Goal: Task Accomplishment & Management: Complete application form

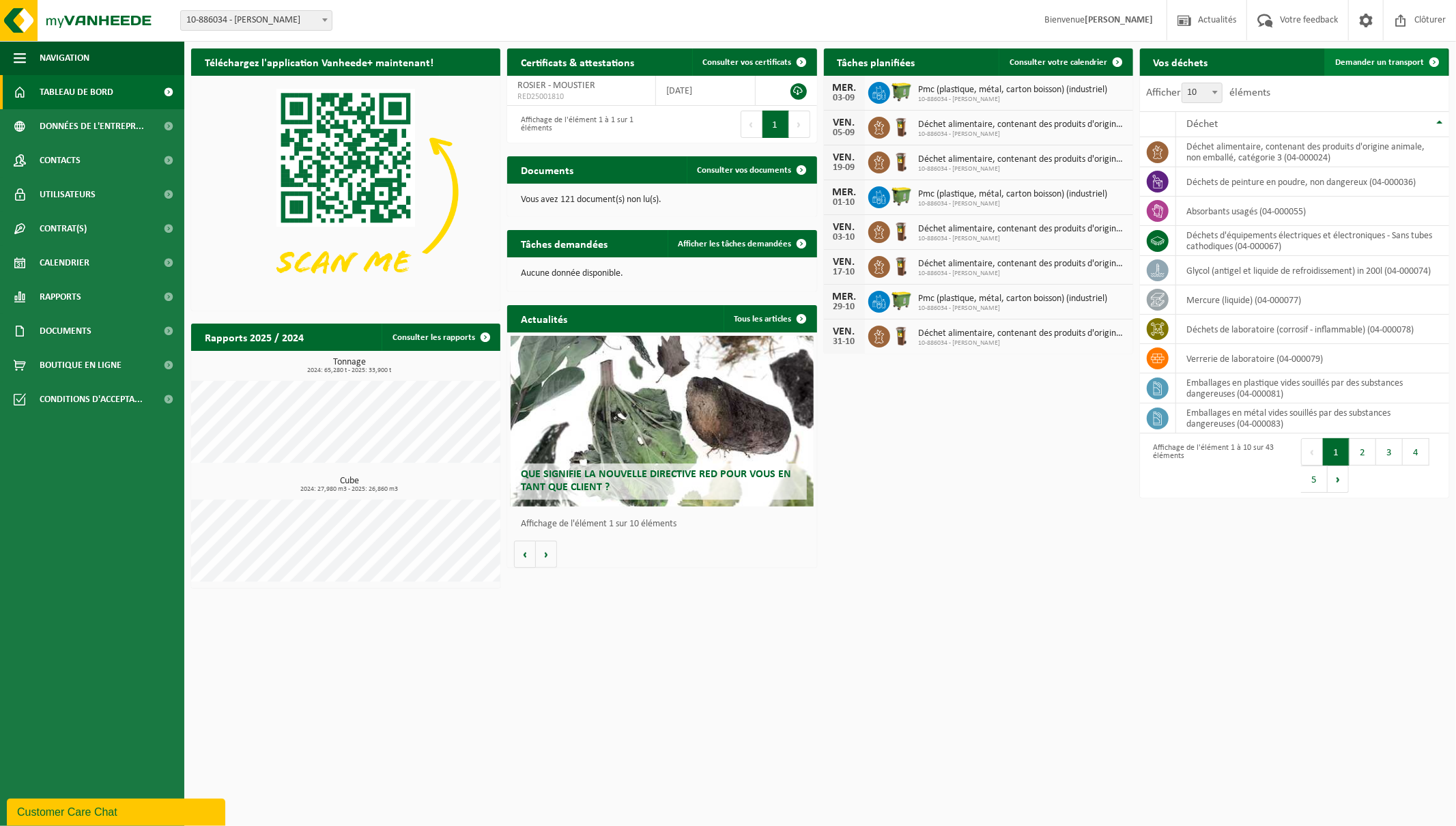
click at [1394, 65] on span "Demander un transport" at bounding box center [1380, 62] width 89 height 9
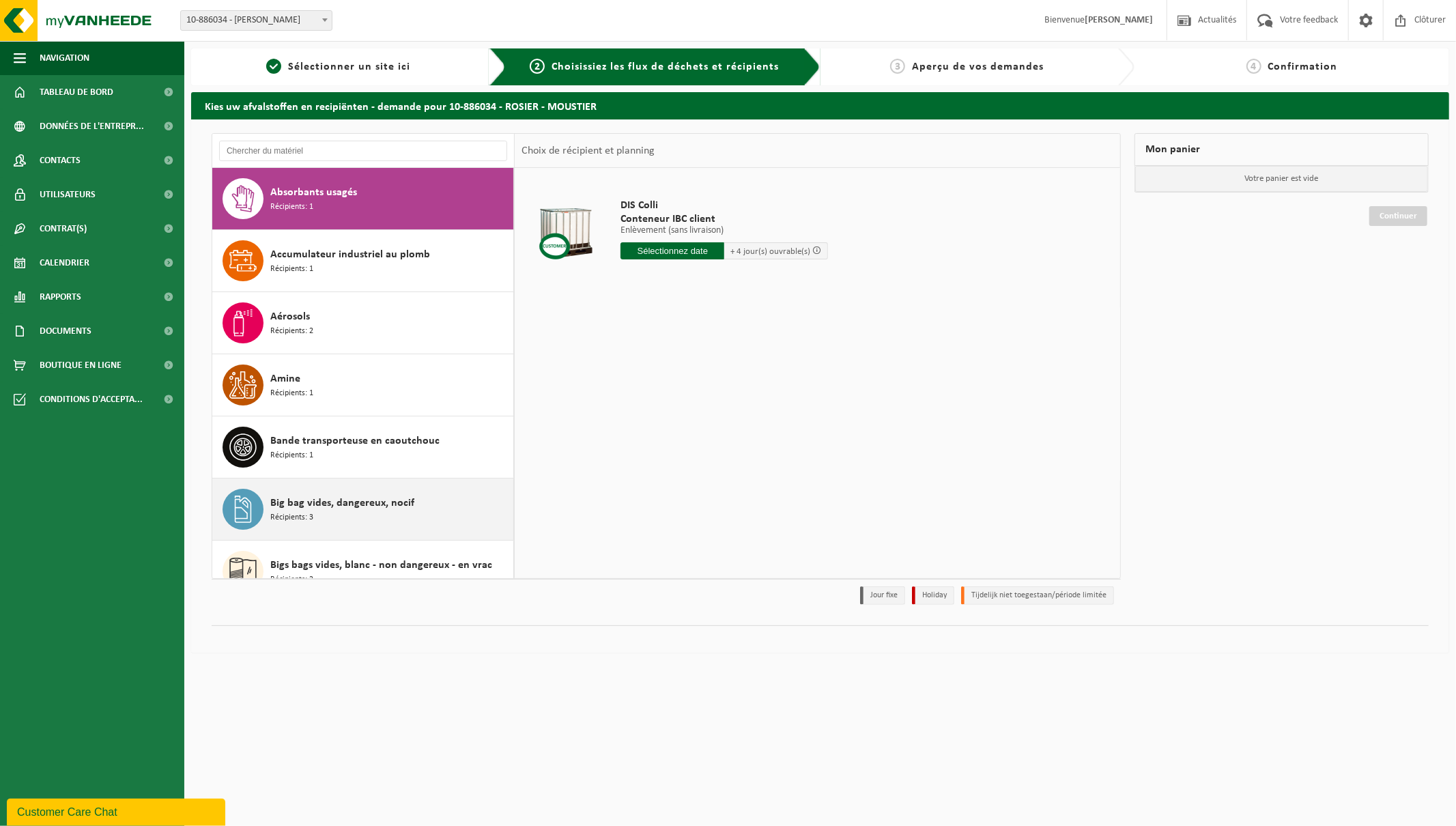
click at [298, 513] on span "Récipients: 3" at bounding box center [292, 518] width 43 height 13
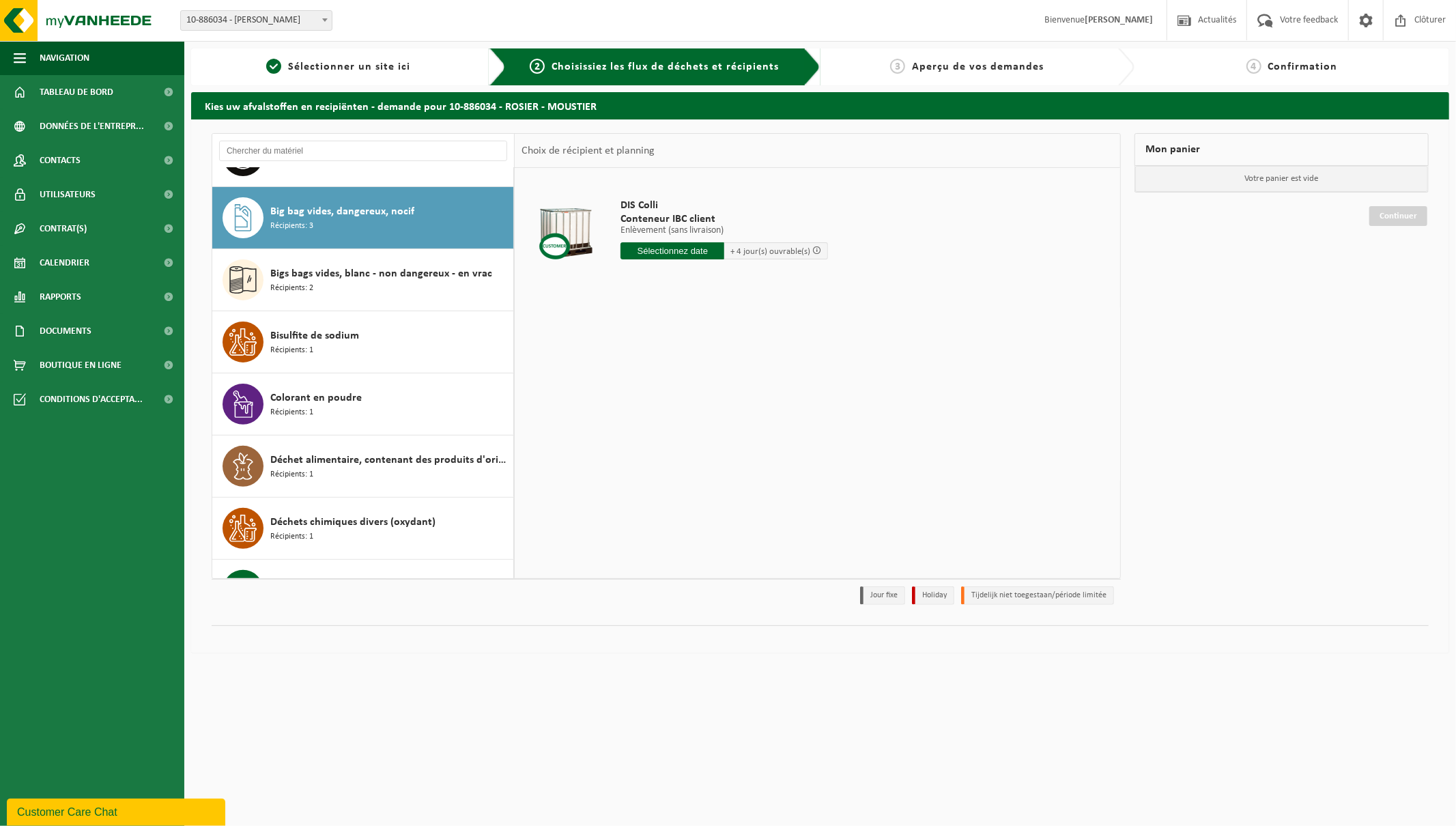
scroll to position [310, 0]
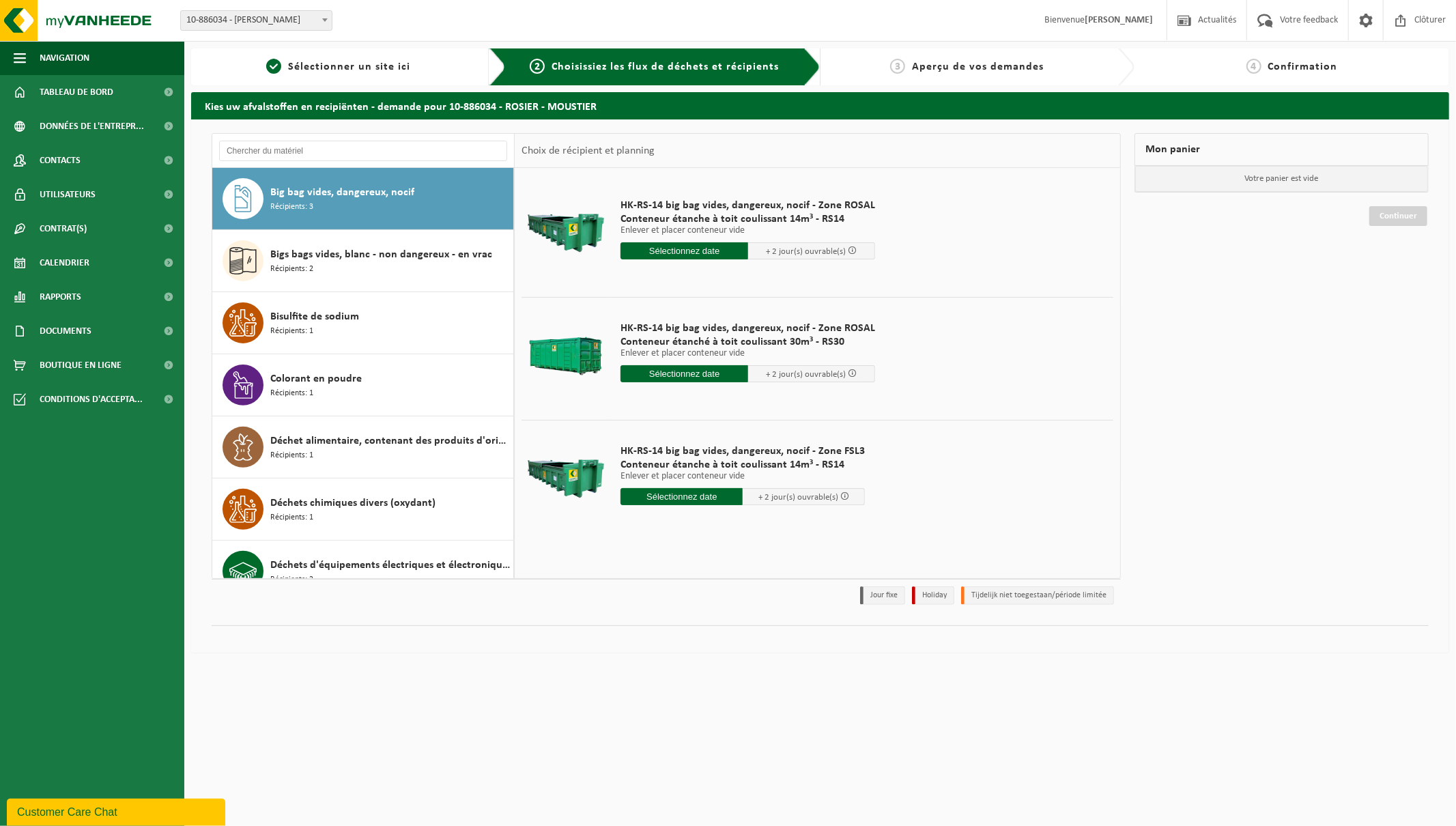
click at [671, 247] on input "text" at bounding box center [685, 251] width 128 height 17
click at [778, 282] on icon at bounding box center [777, 282] width 3 height 7
click at [636, 324] on div "1" at bounding box center [634, 328] width 24 height 22
type input "à partir de 2025-09-01"
type input "2025-09-01"
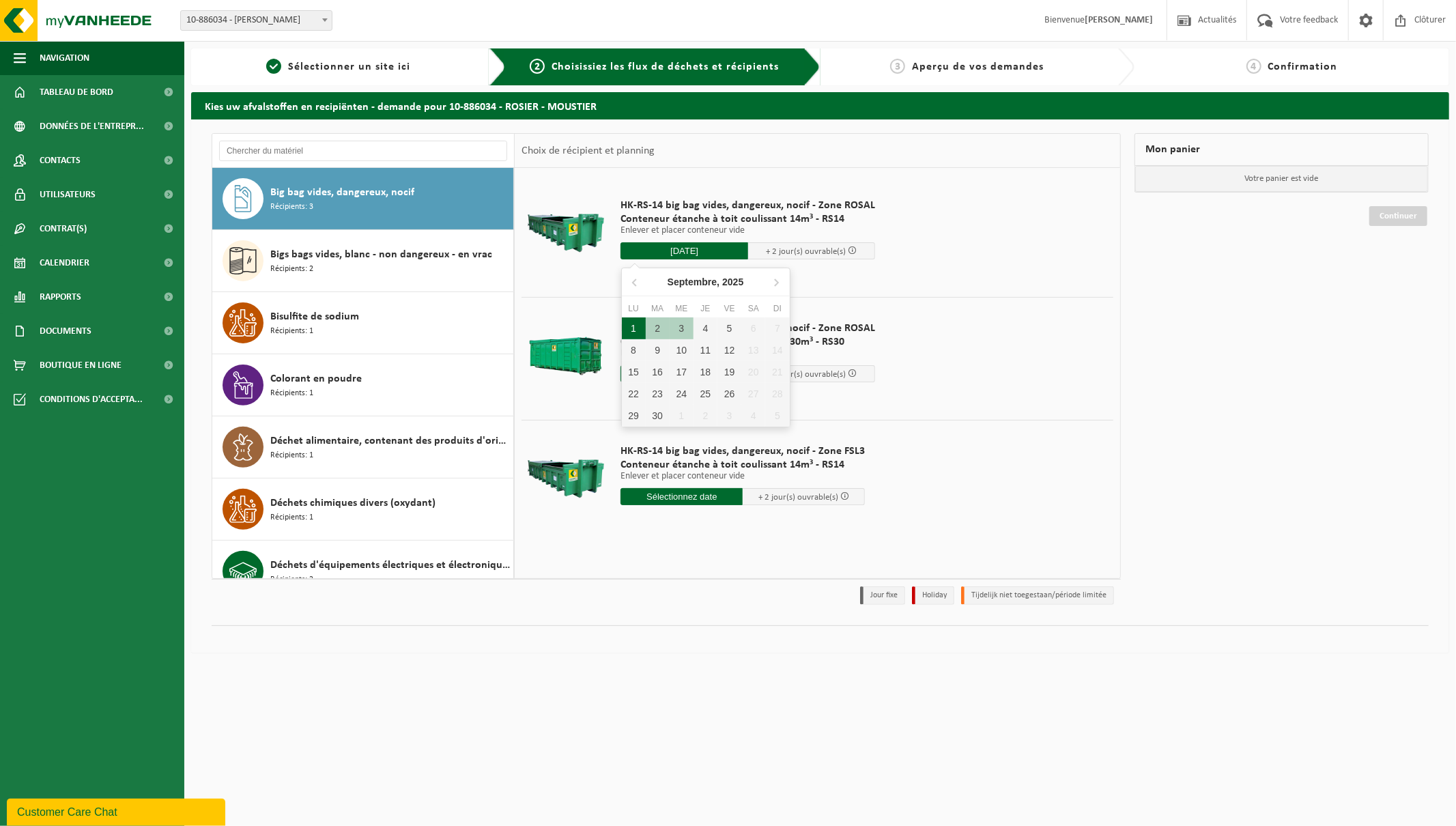
type input "2025-09-01"
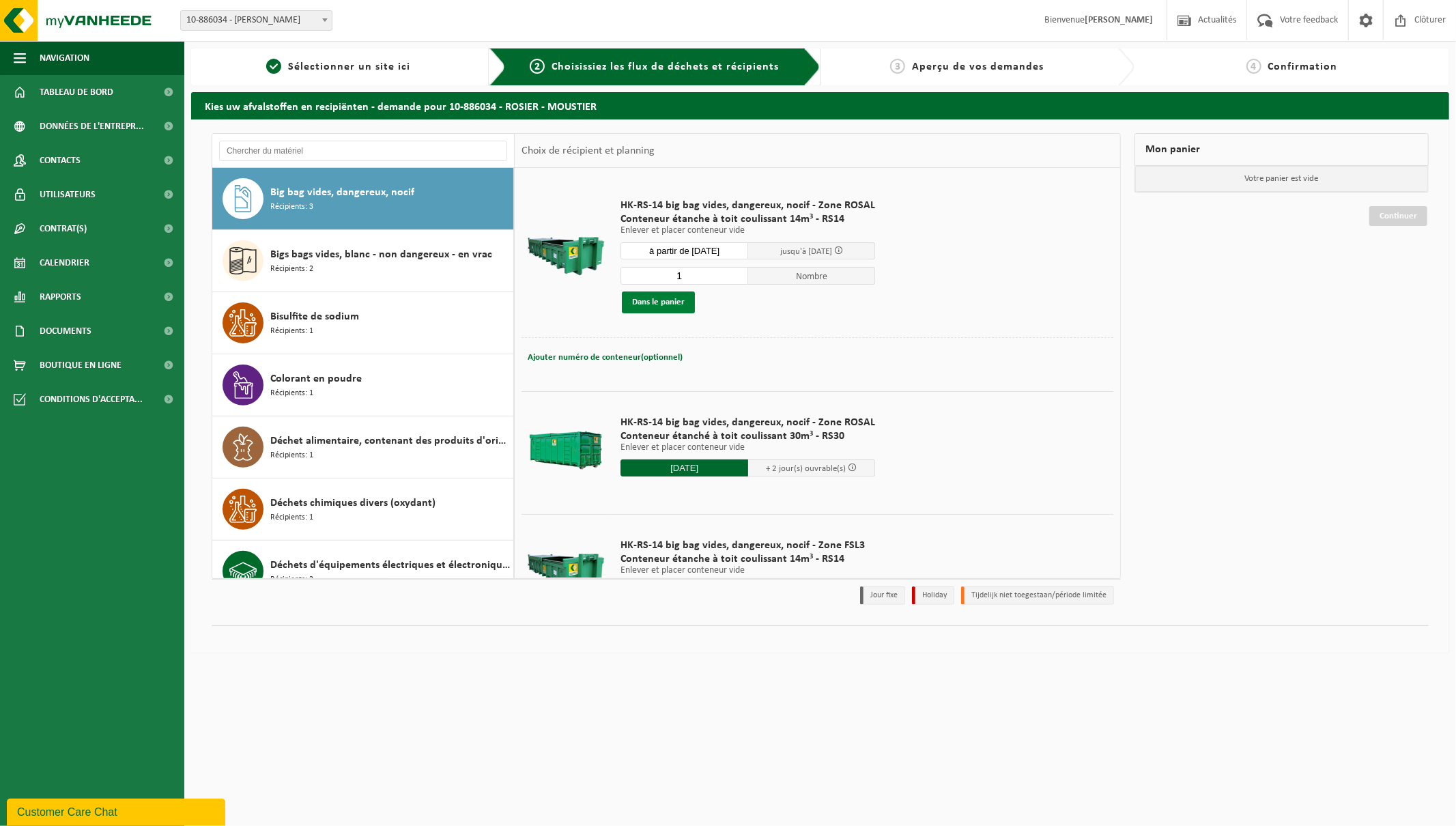
click at [647, 303] on button "Dans le panier" at bounding box center [659, 303] width 73 height 22
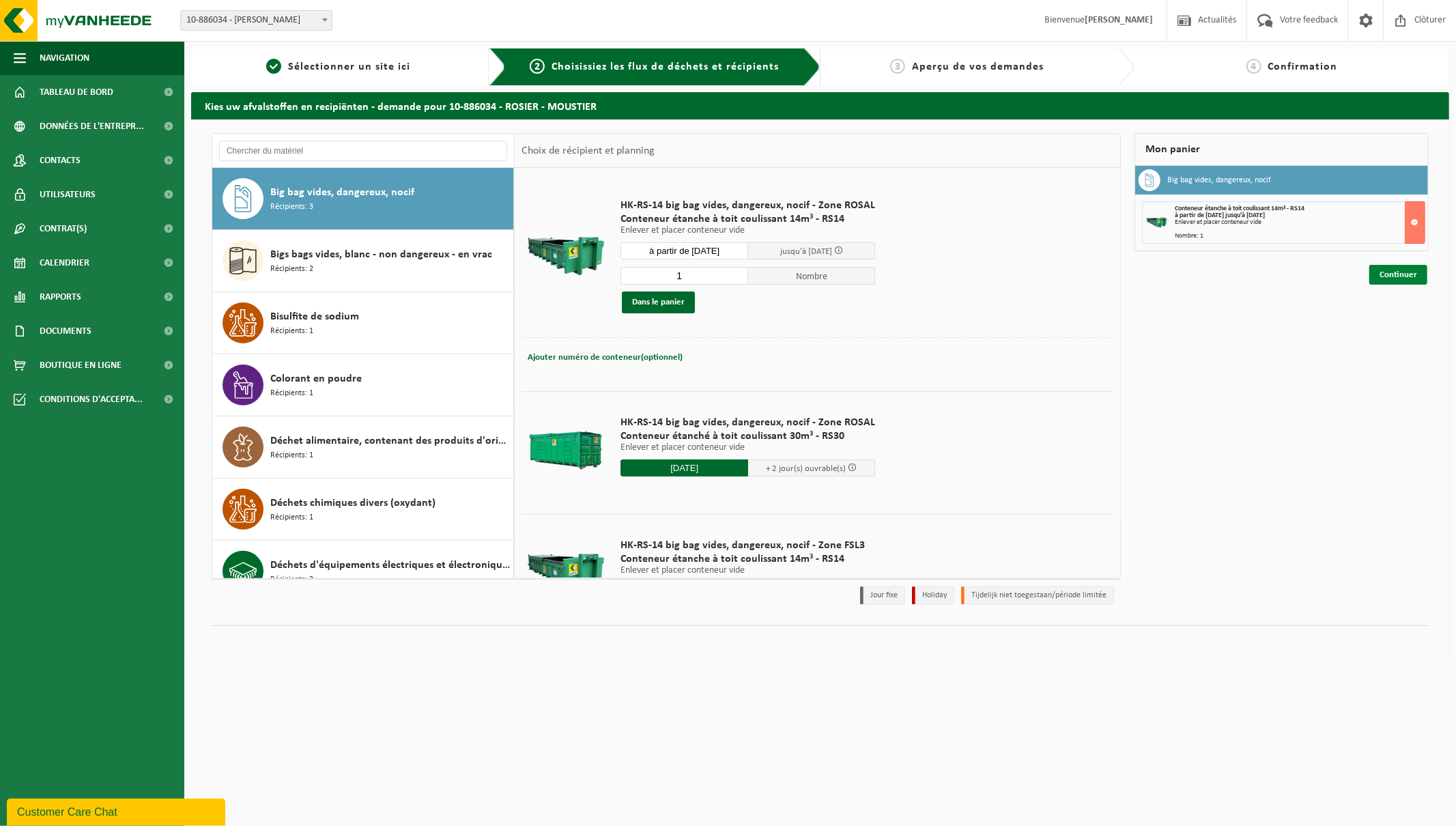
click at [1410, 273] on link "Continuer" at bounding box center [1398, 275] width 58 height 19
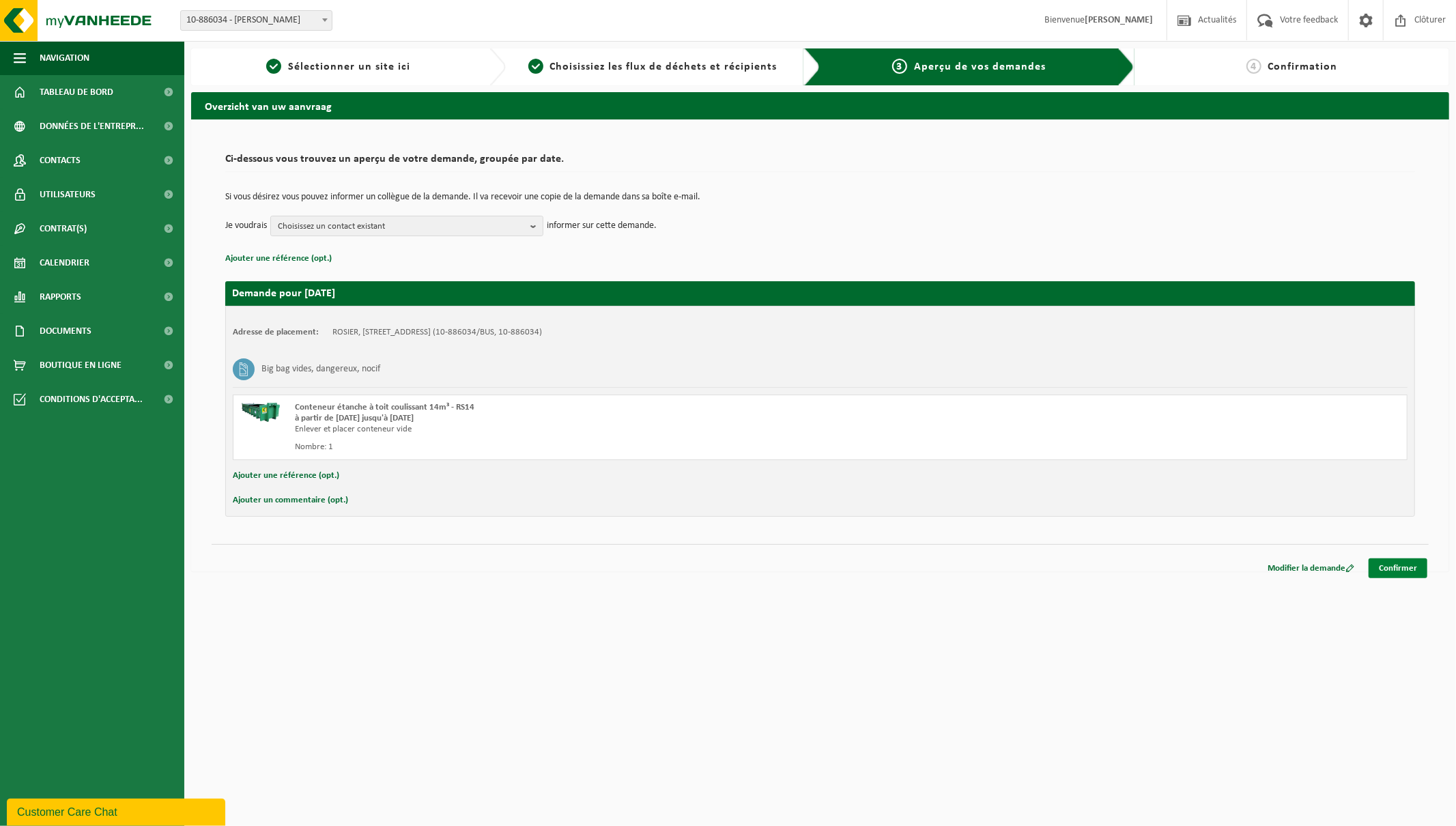
click at [1393, 562] on link "Confirmer" at bounding box center [1398, 568] width 58 height 19
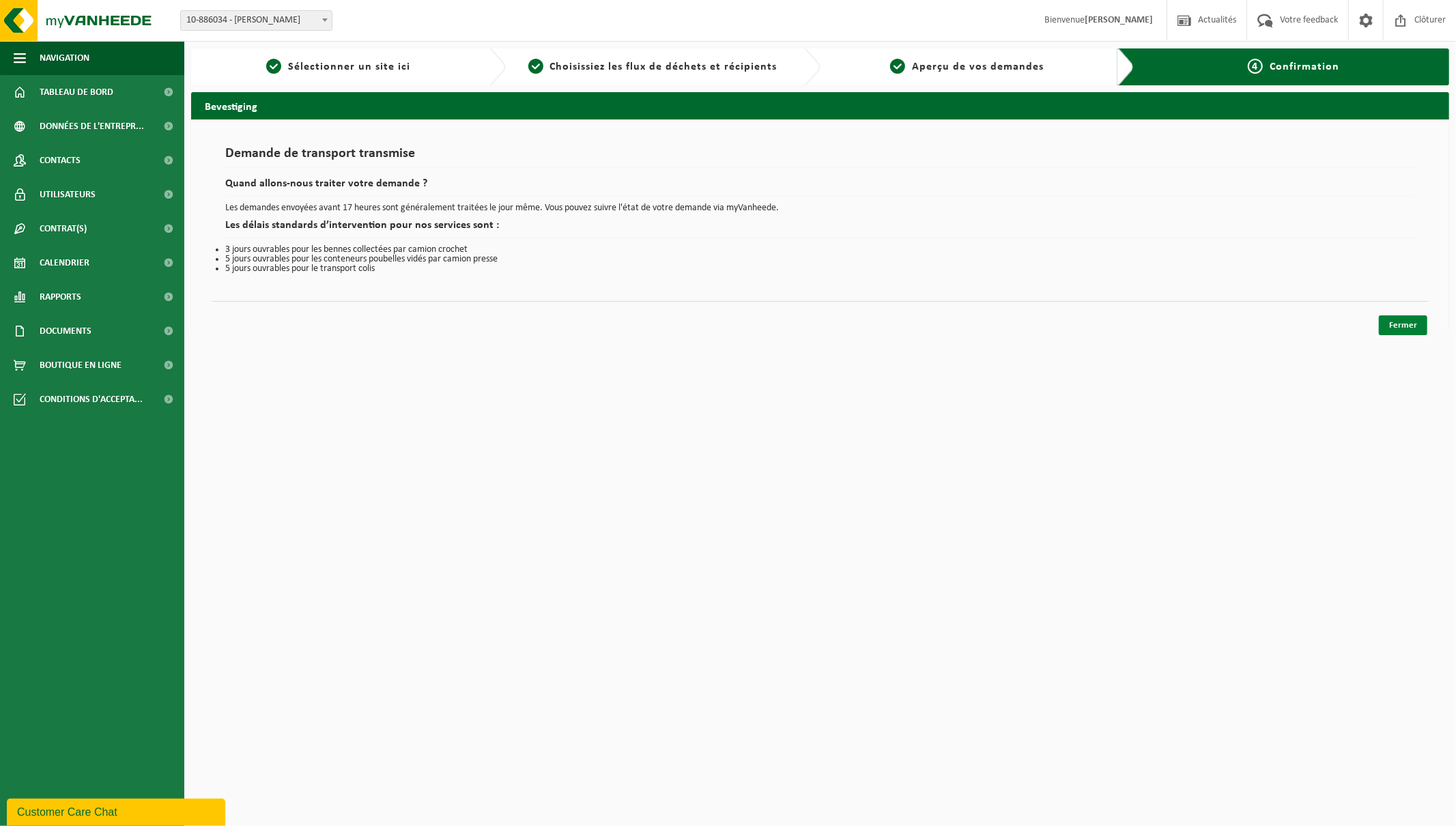
click at [1420, 323] on link "Fermer" at bounding box center [1403, 324] width 48 height 19
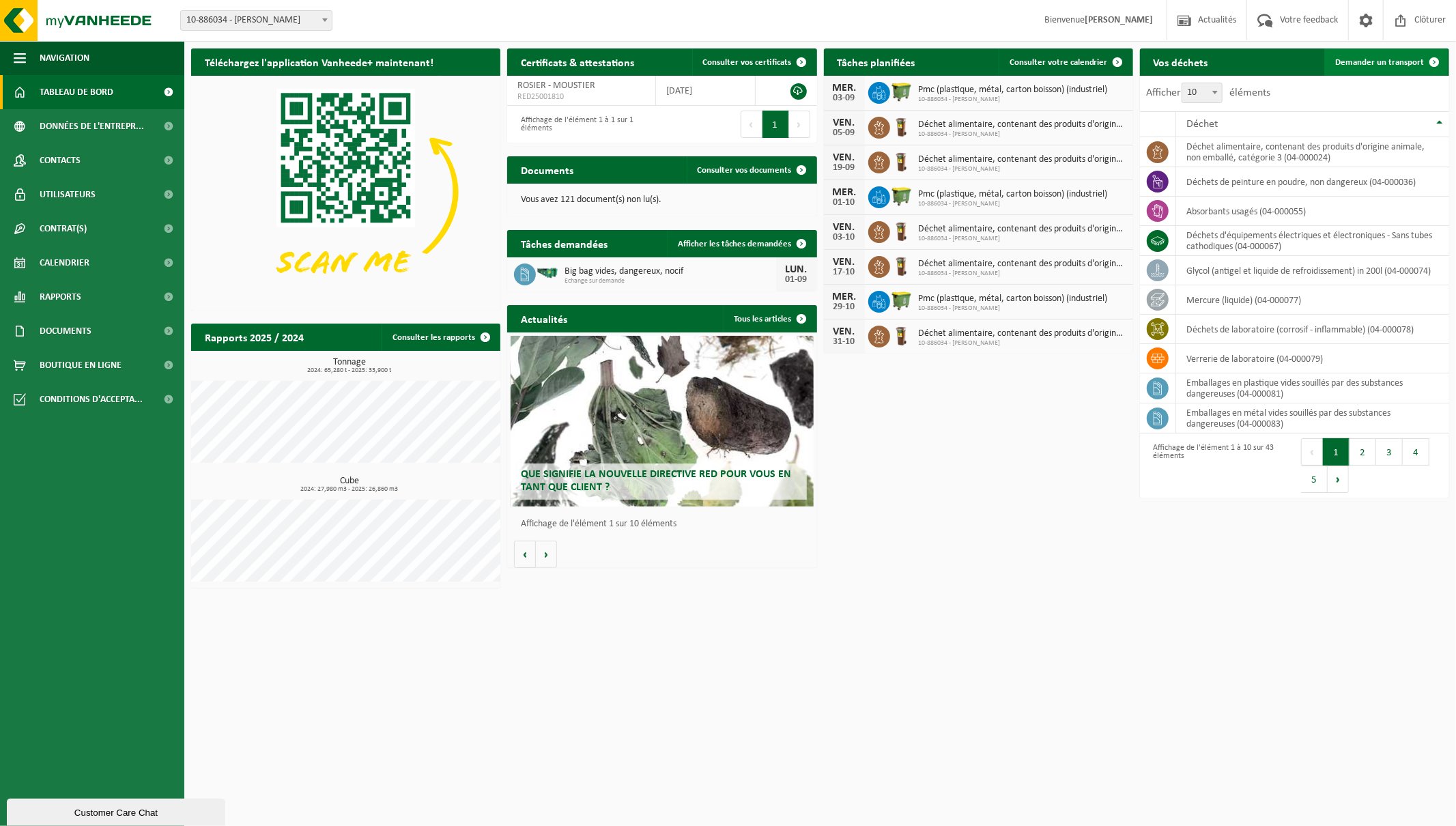
click at [1406, 58] on span "Demander un transport" at bounding box center [1380, 62] width 89 height 9
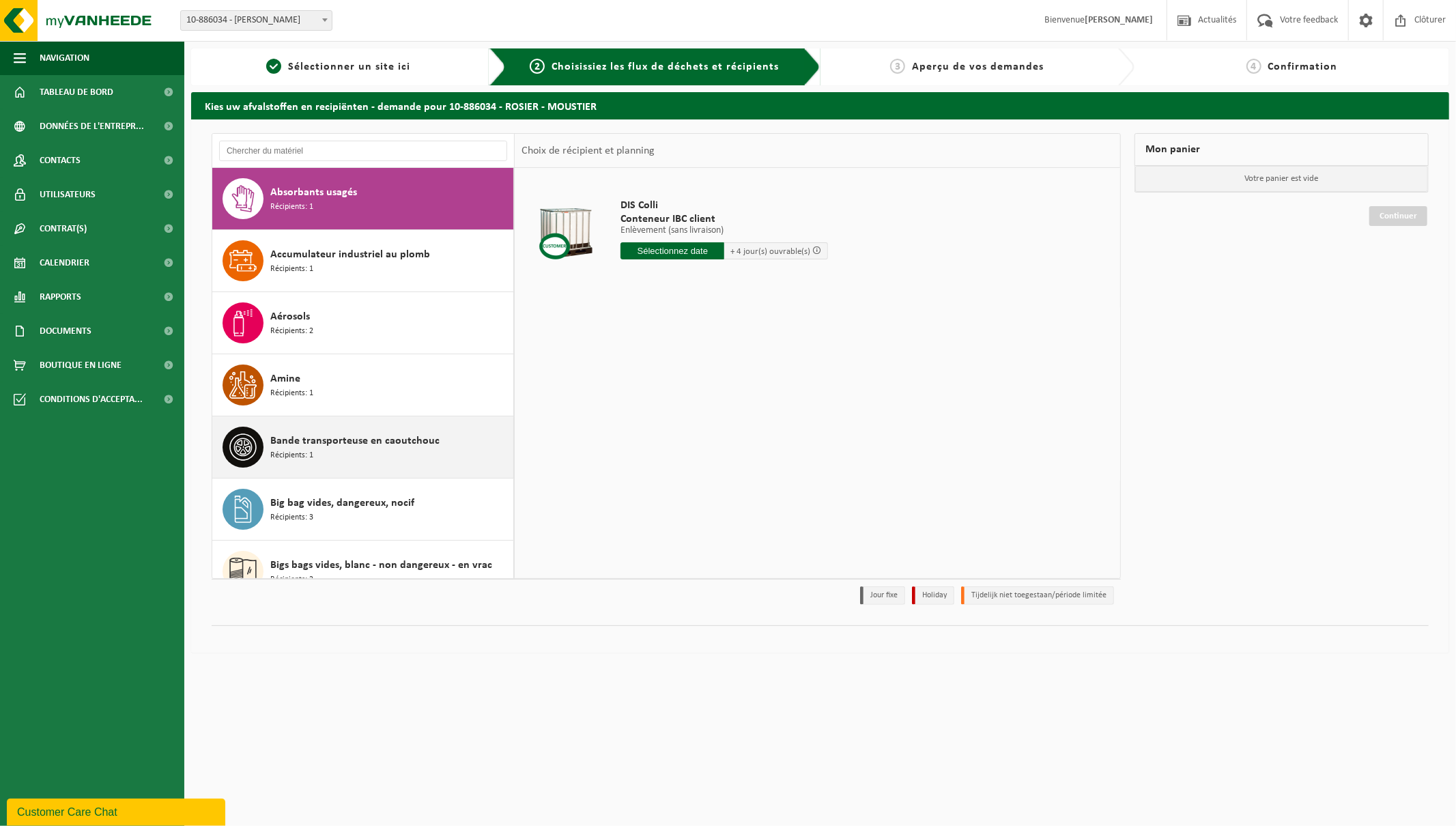
click at [335, 444] on span "Bande transporteuse en caoutchouc" at bounding box center [355, 441] width 169 height 16
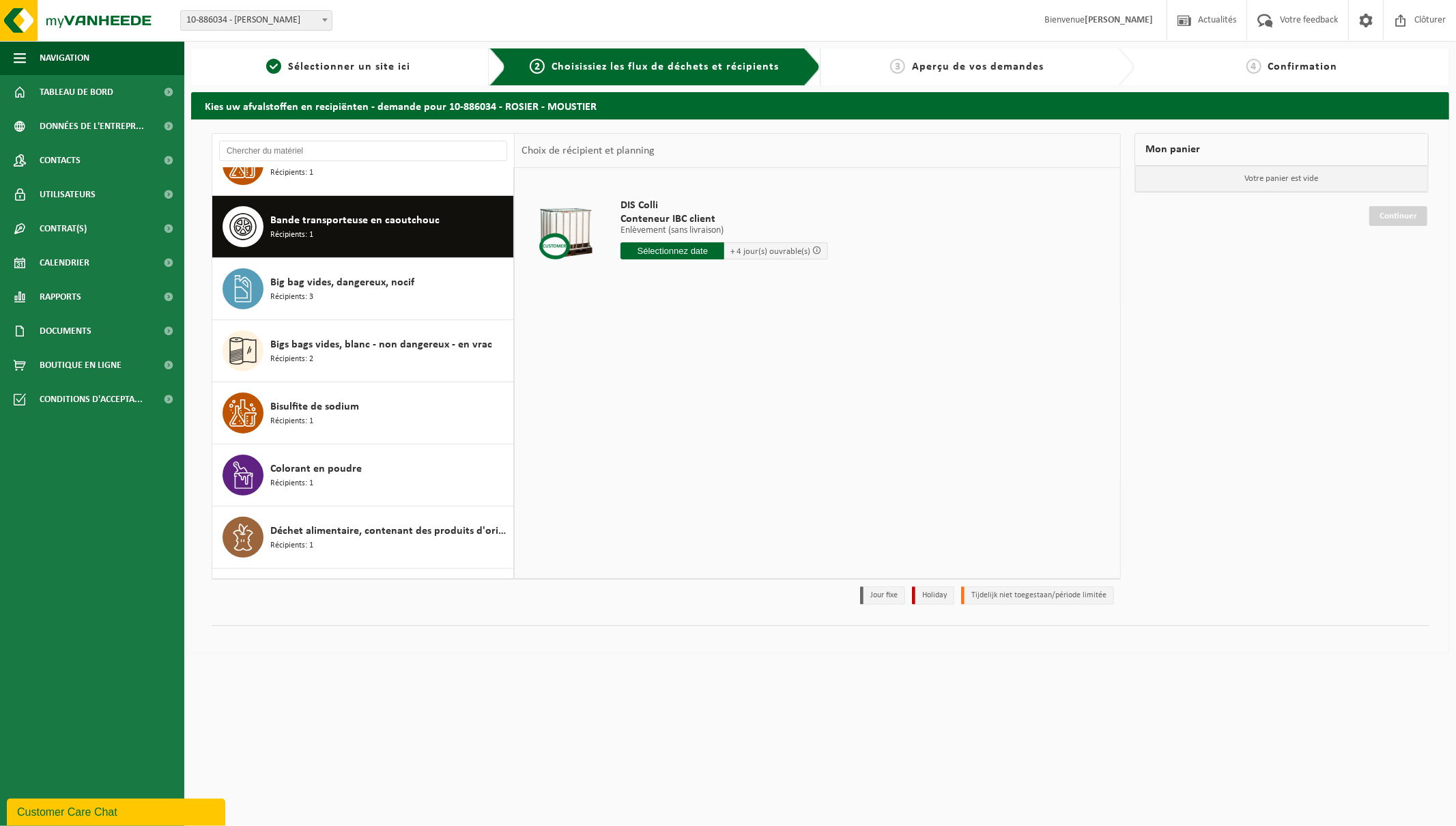
scroll to position [249, 0]
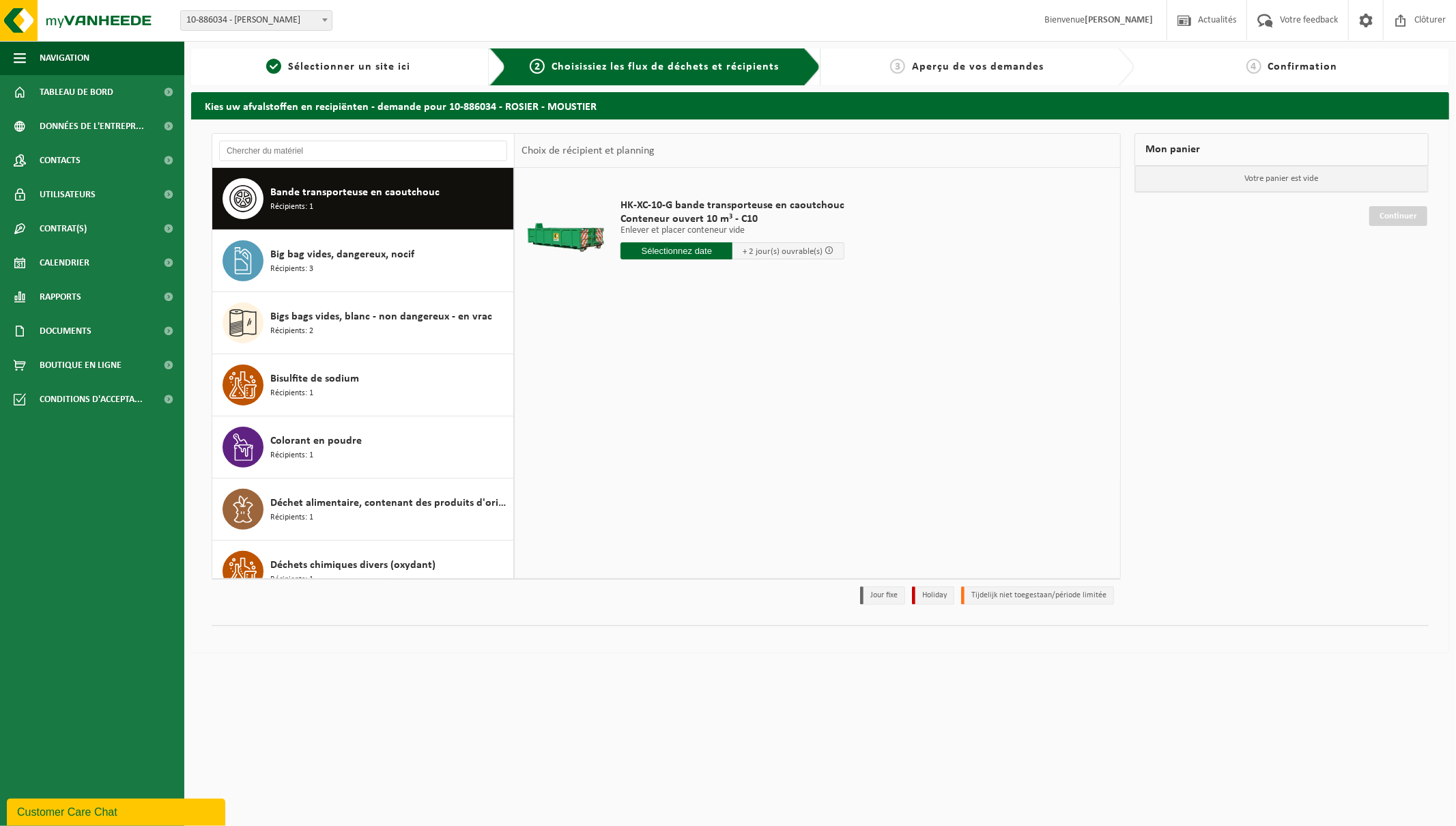
click at [705, 248] on input "text" at bounding box center [677, 251] width 112 height 17
click at [728, 414] on div "29" at bounding box center [729, 416] width 24 height 22
type input "à partir de 2025-08-29"
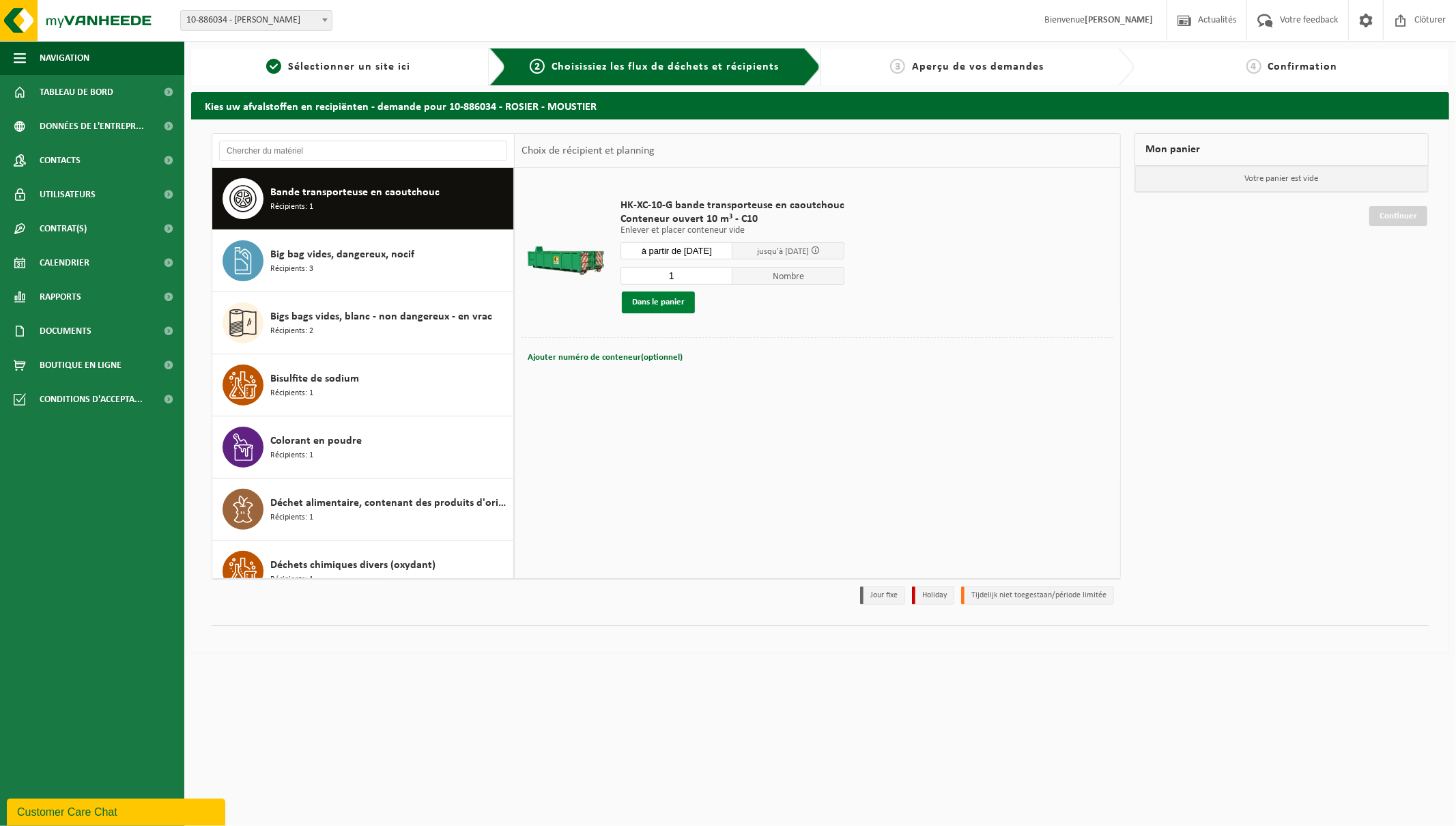
click at [671, 299] on button "Dans le panier" at bounding box center [659, 303] width 73 height 22
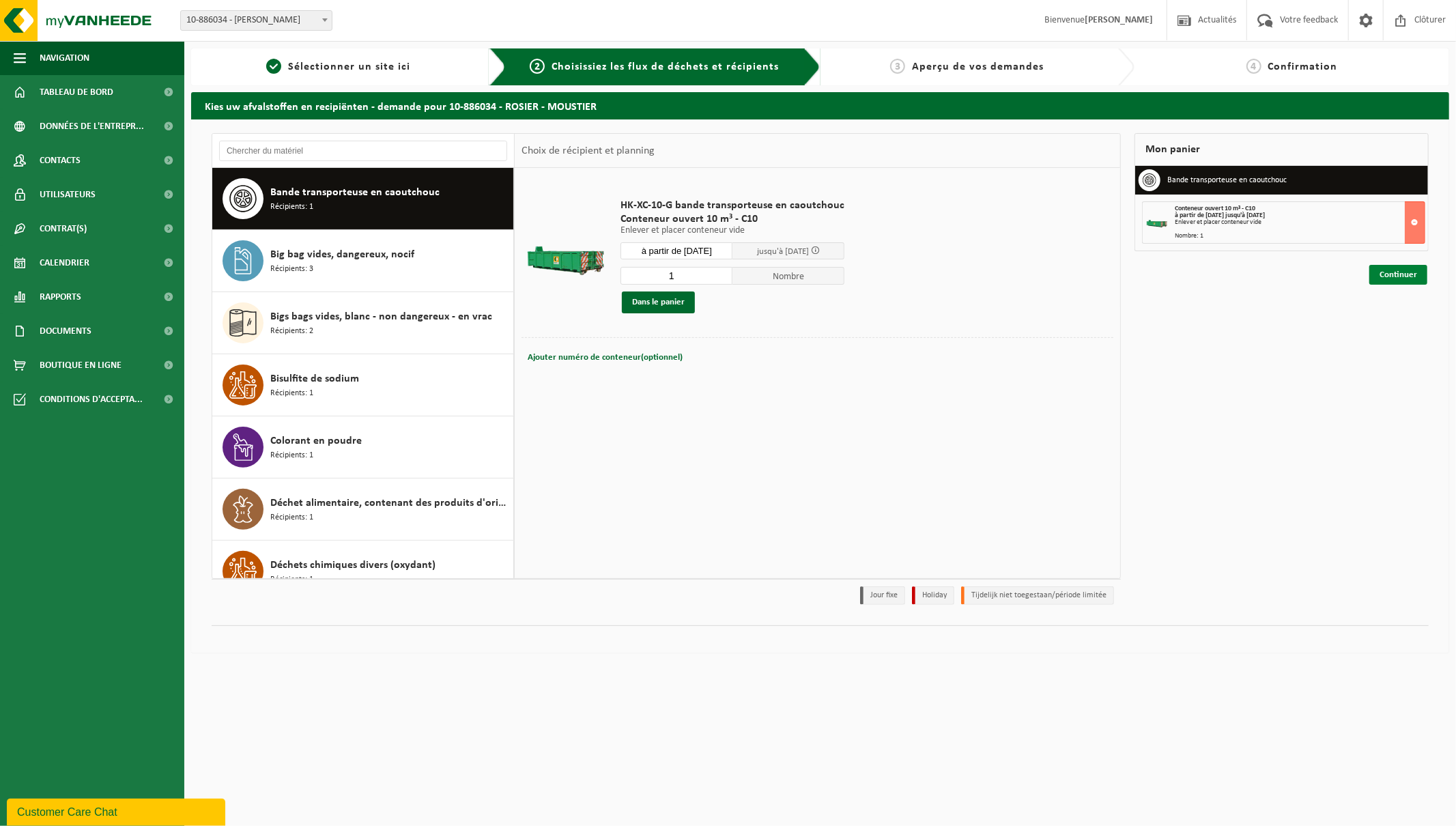
click at [1393, 275] on link "Continuer" at bounding box center [1398, 275] width 58 height 19
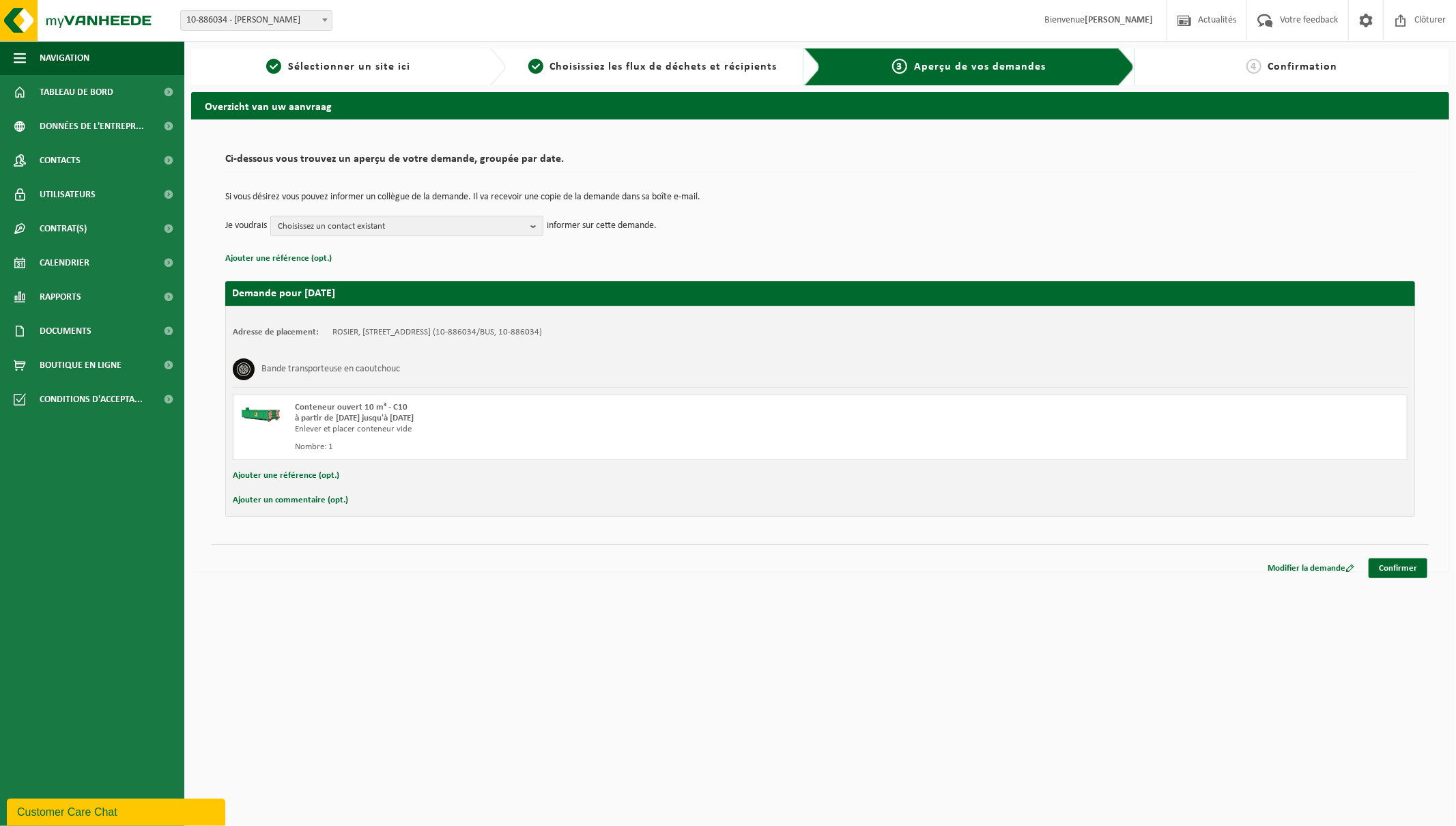
click at [530, 224] on b "button" at bounding box center [537, 226] width 12 height 19
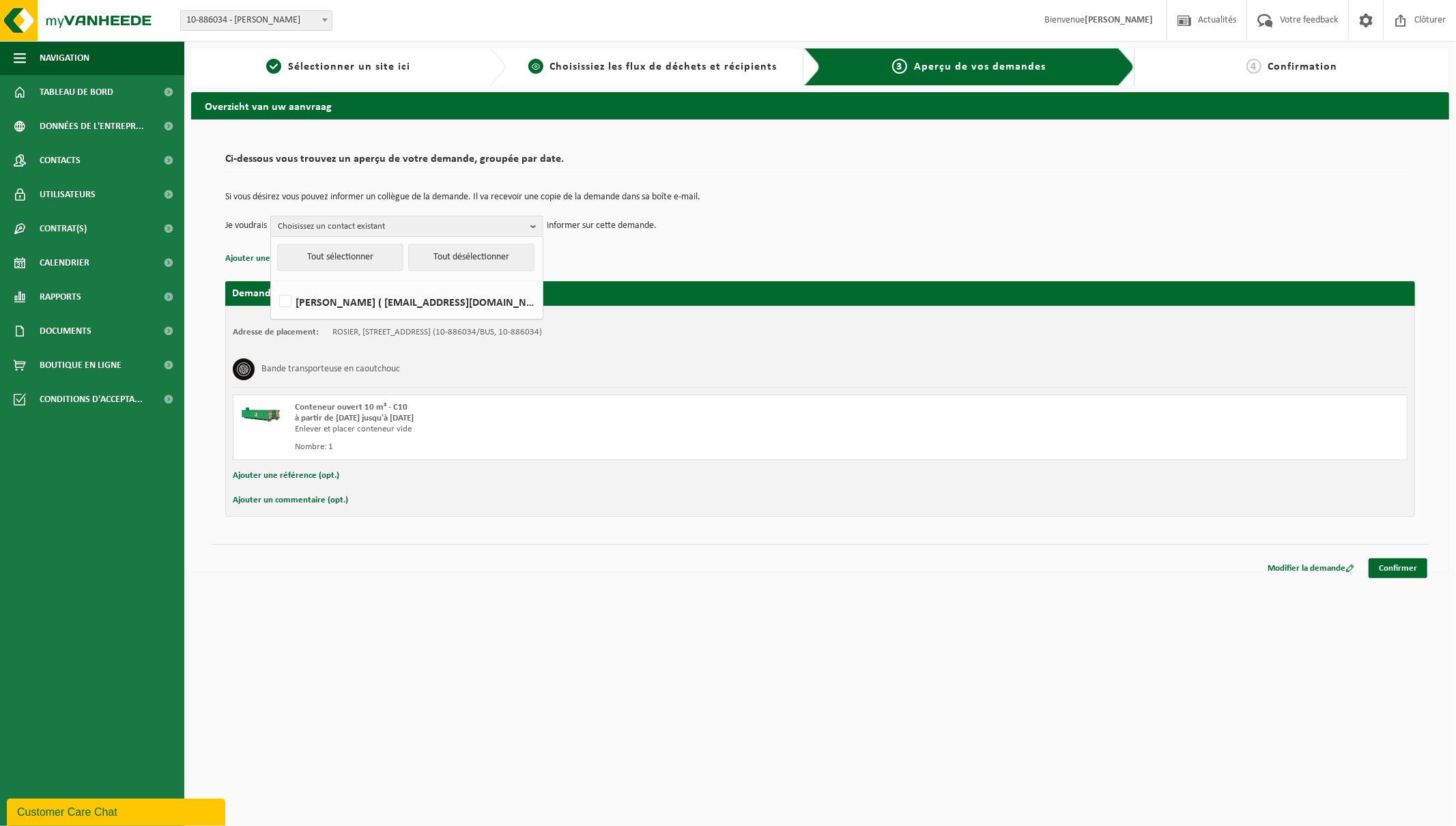
click at [686, 66] on span "Choisissiez les flux de déchets et récipients" at bounding box center [664, 67] width 228 height 11
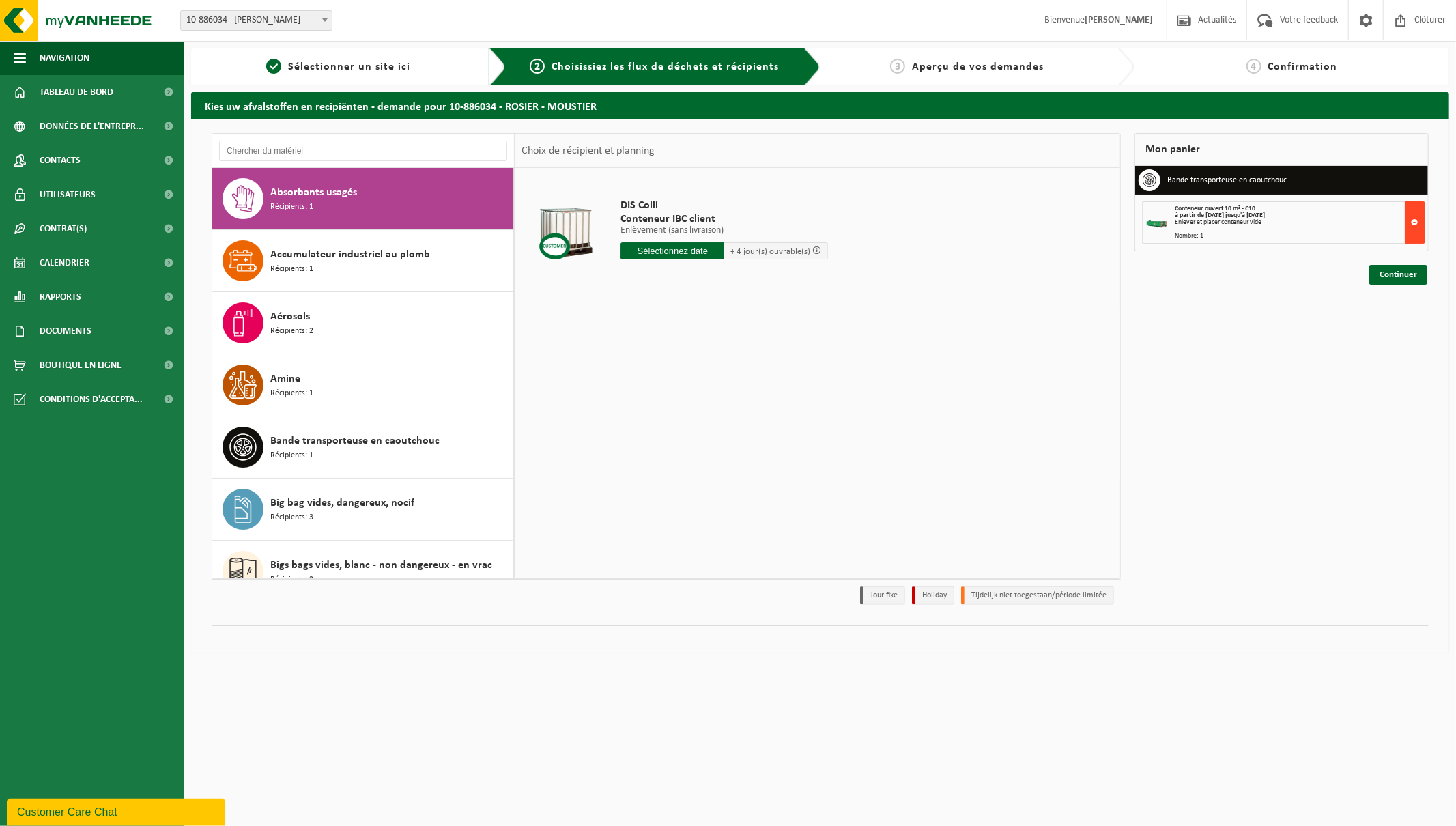
click at [1414, 215] on button at bounding box center [1415, 222] width 20 height 42
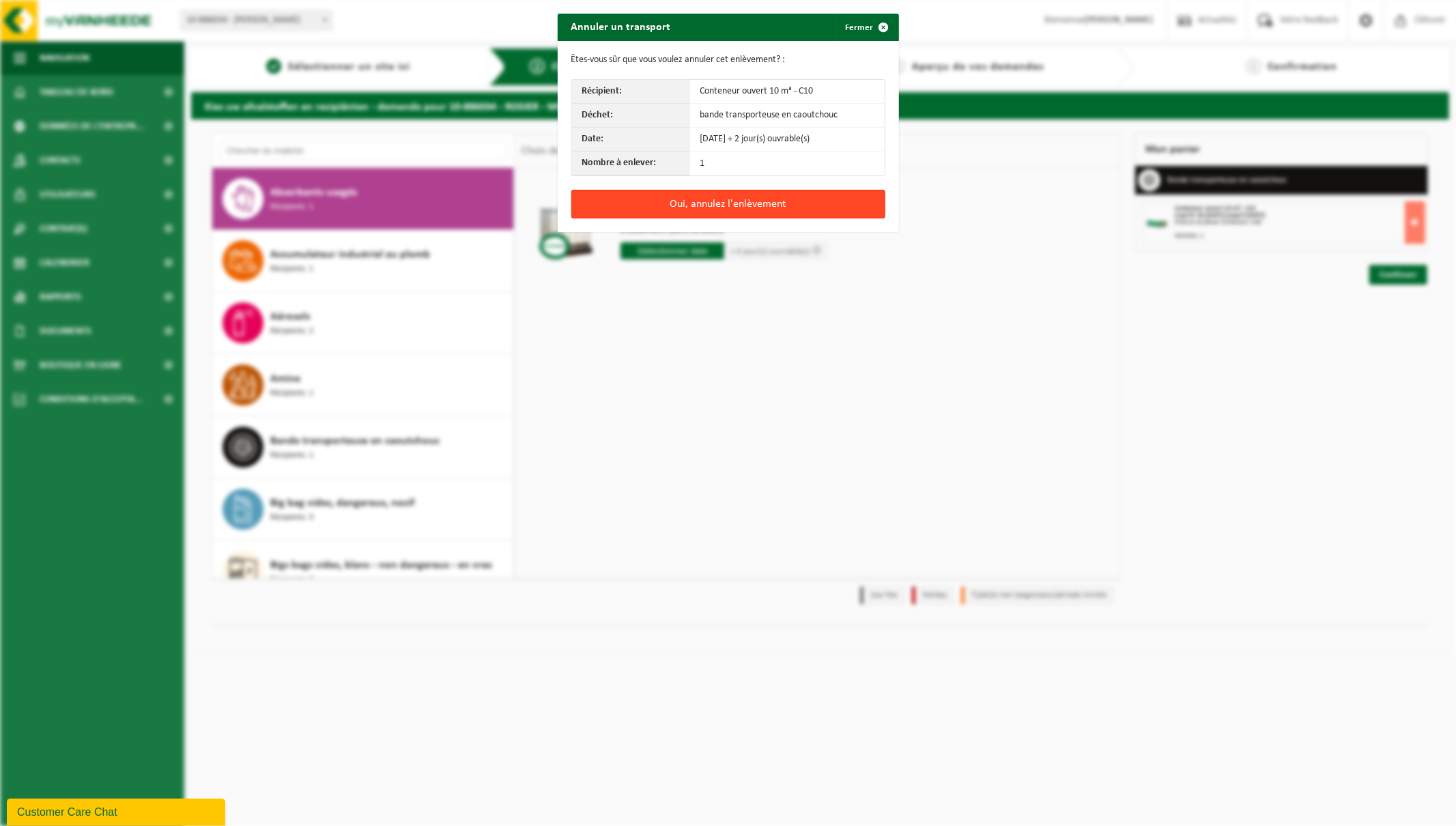
click at [738, 206] on button "Oui, annulez l'enlèvement" at bounding box center [728, 204] width 314 height 29
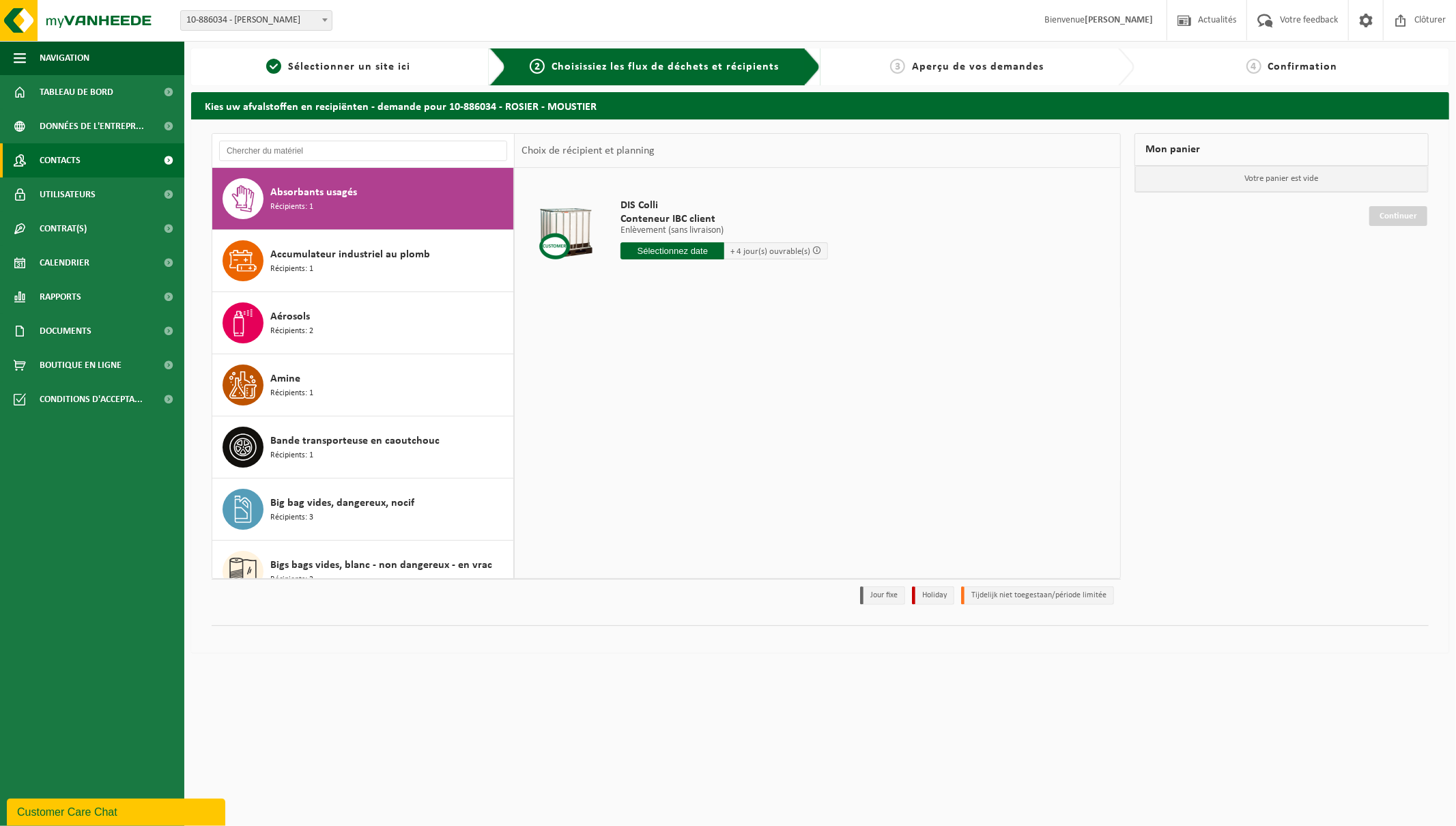
click at [73, 162] on span "Contacts" at bounding box center [60, 161] width 41 height 34
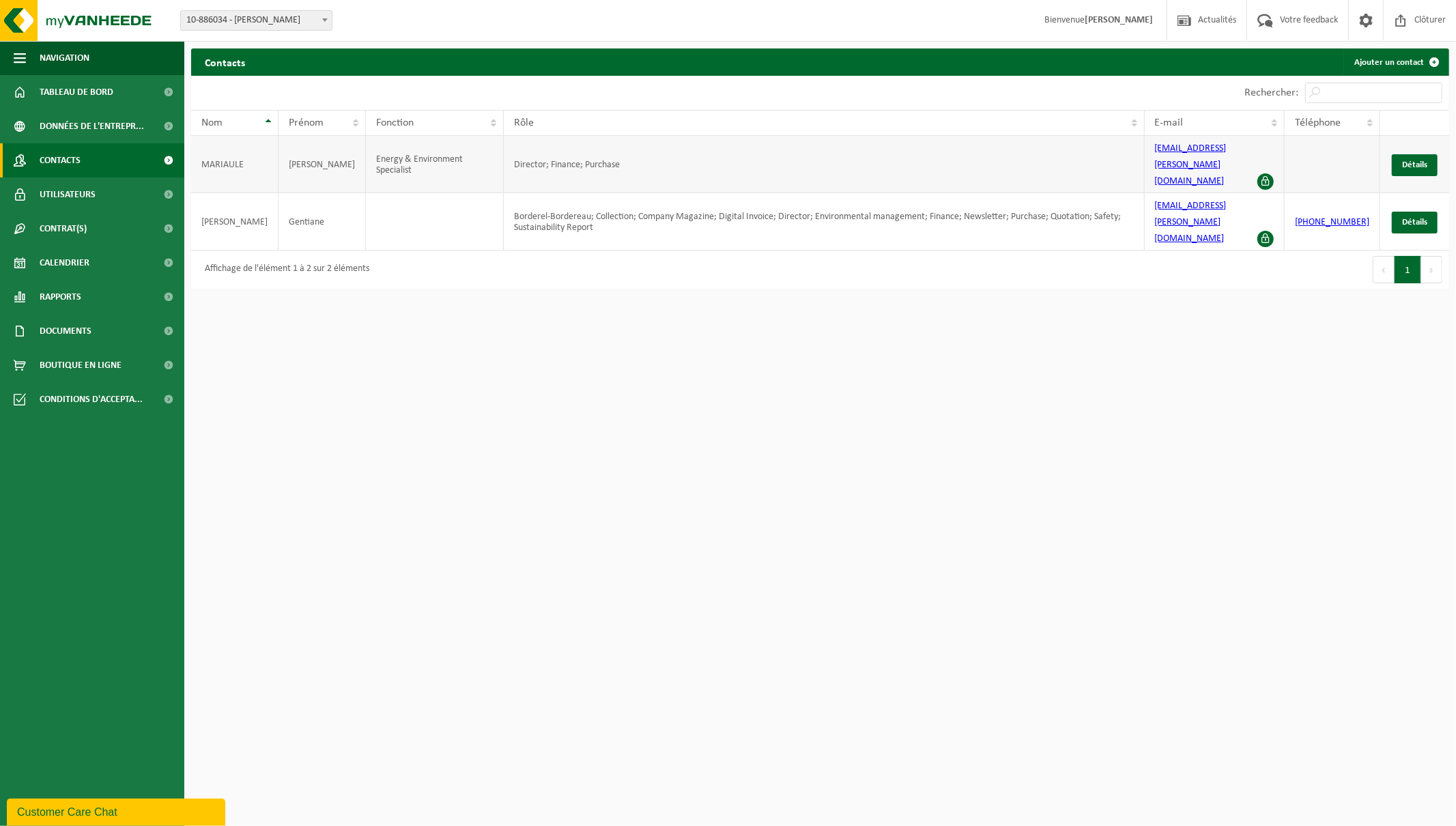
click at [198, 158] on td "MARIAULE" at bounding box center [235, 165] width 87 height 58
click at [212, 155] on td "MARIAULE" at bounding box center [235, 165] width 87 height 58
click at [1413, 154] on link "Détails" at bounding box center [1415, 165] width 46 height 22
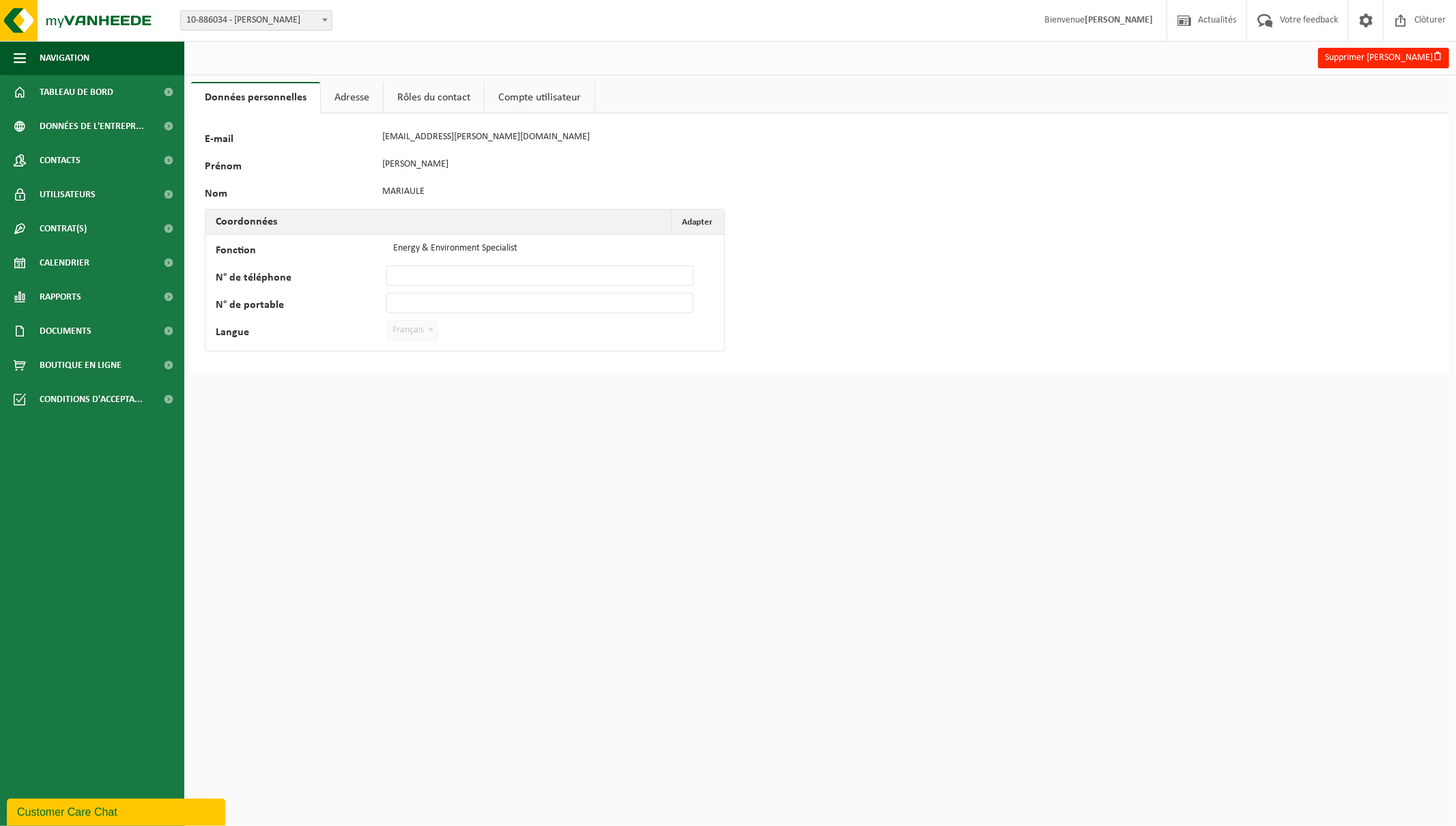
click at [343, 96] on link "Adresse" at bounding box center [352, 97] width 62 height 31
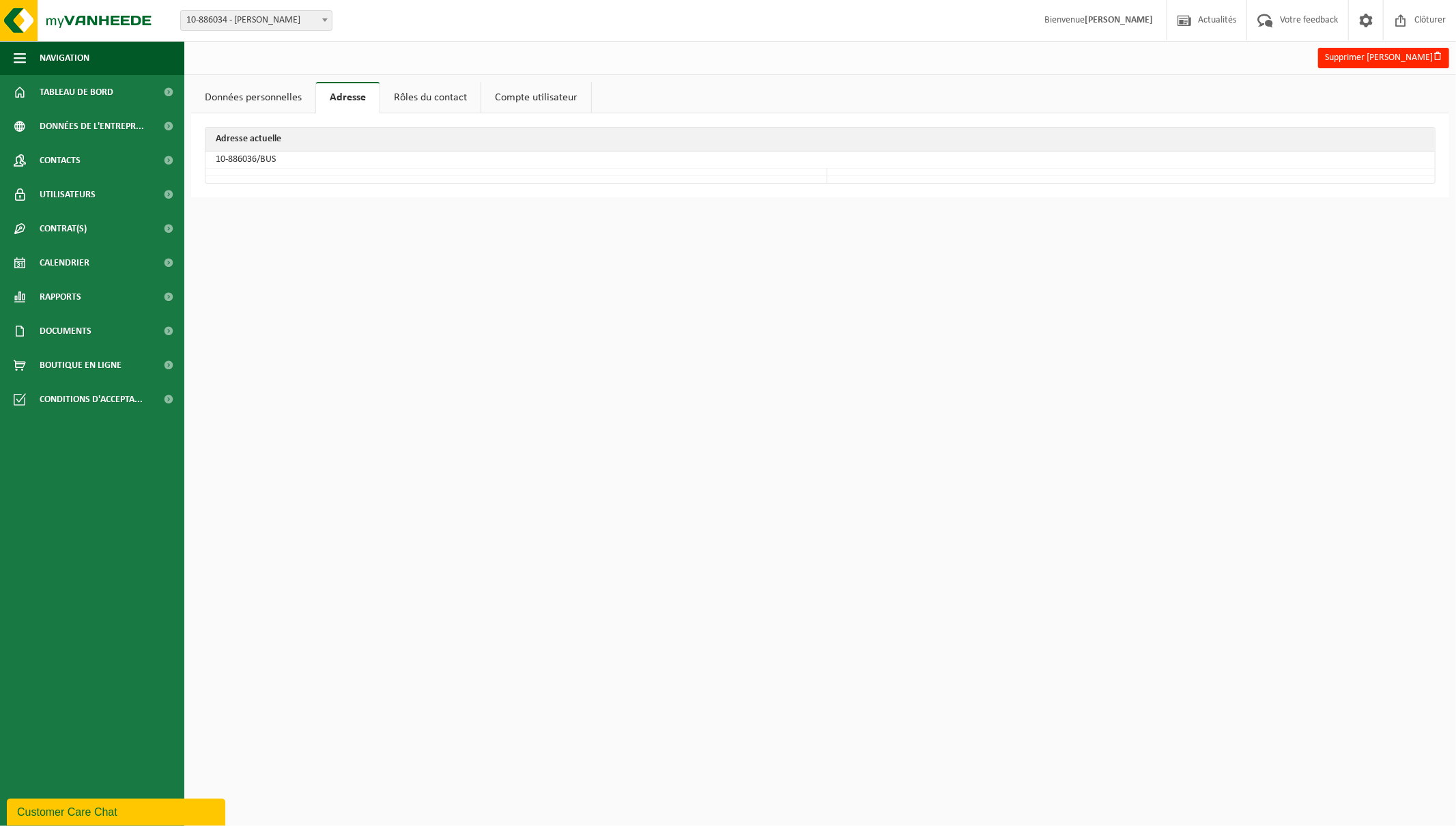
click at [415, 103] on link "Rôles du contact" at bounding box center [430, 97] width 101 height 31
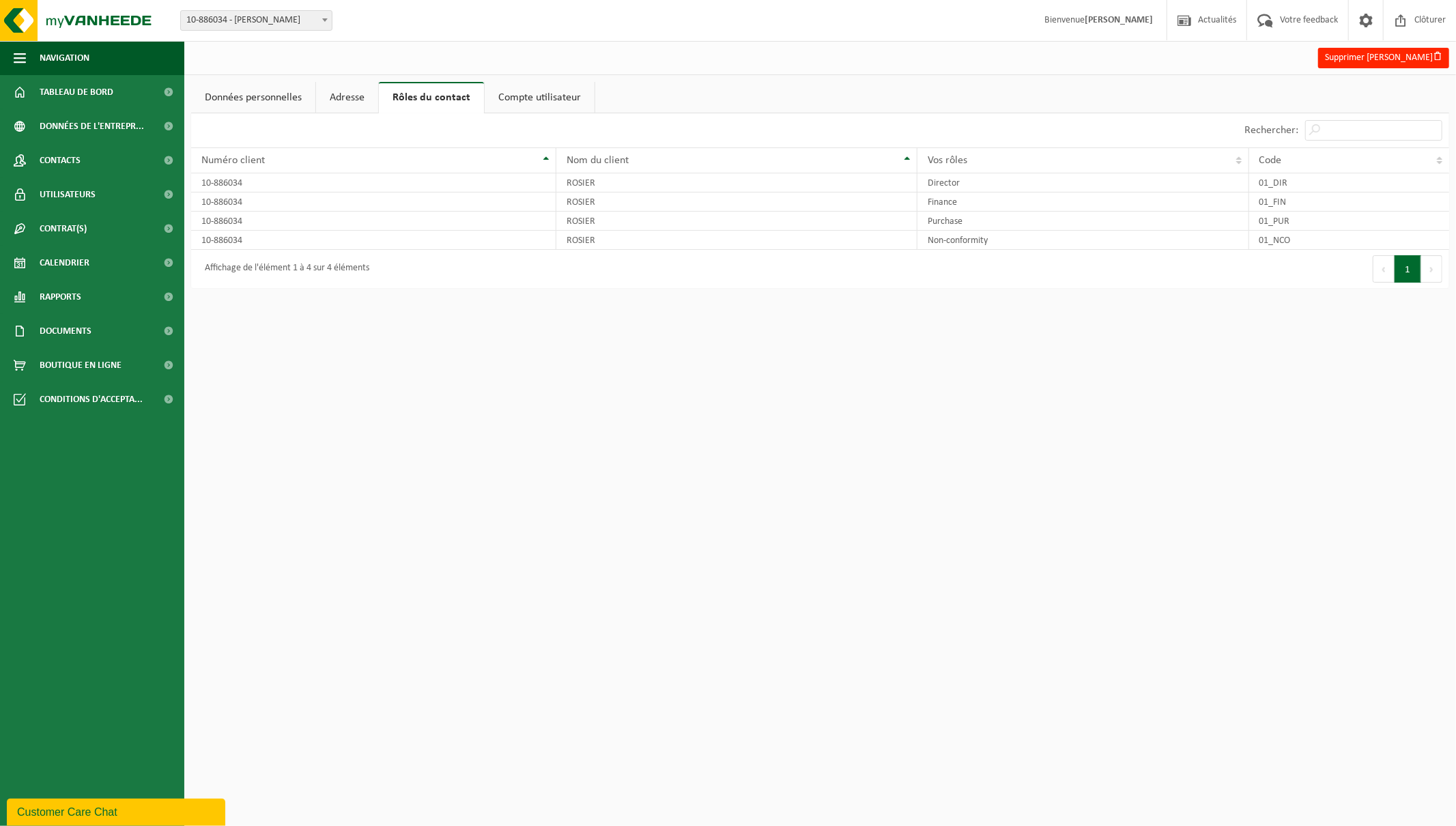
click at [554, 101] on link "Compte utilisateur" at bounding box center [540, 97] width 110 height 31
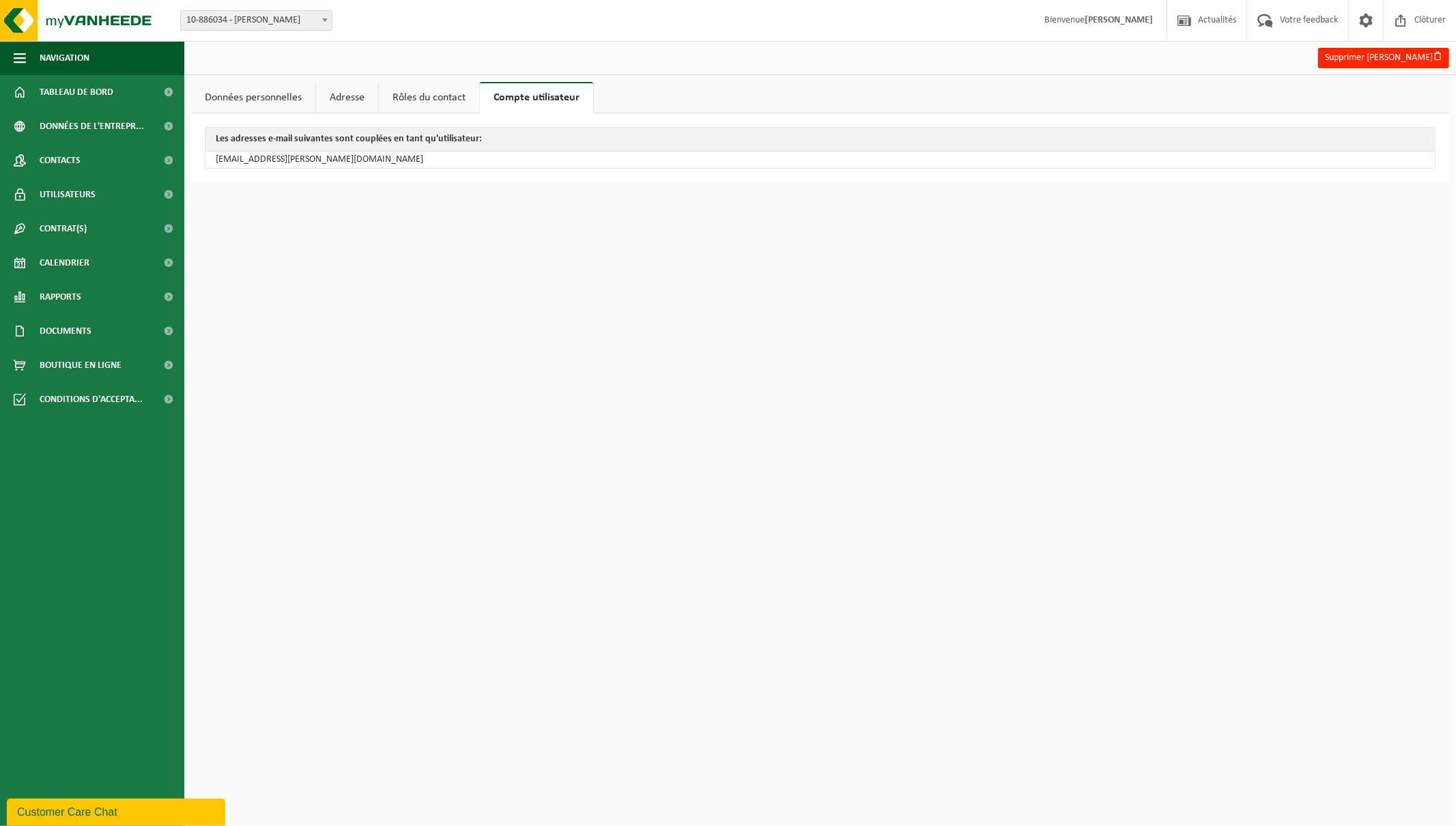
click at [248, 97] on link "Données personnelles" at bounding box center [253, 97] width 124 height 31
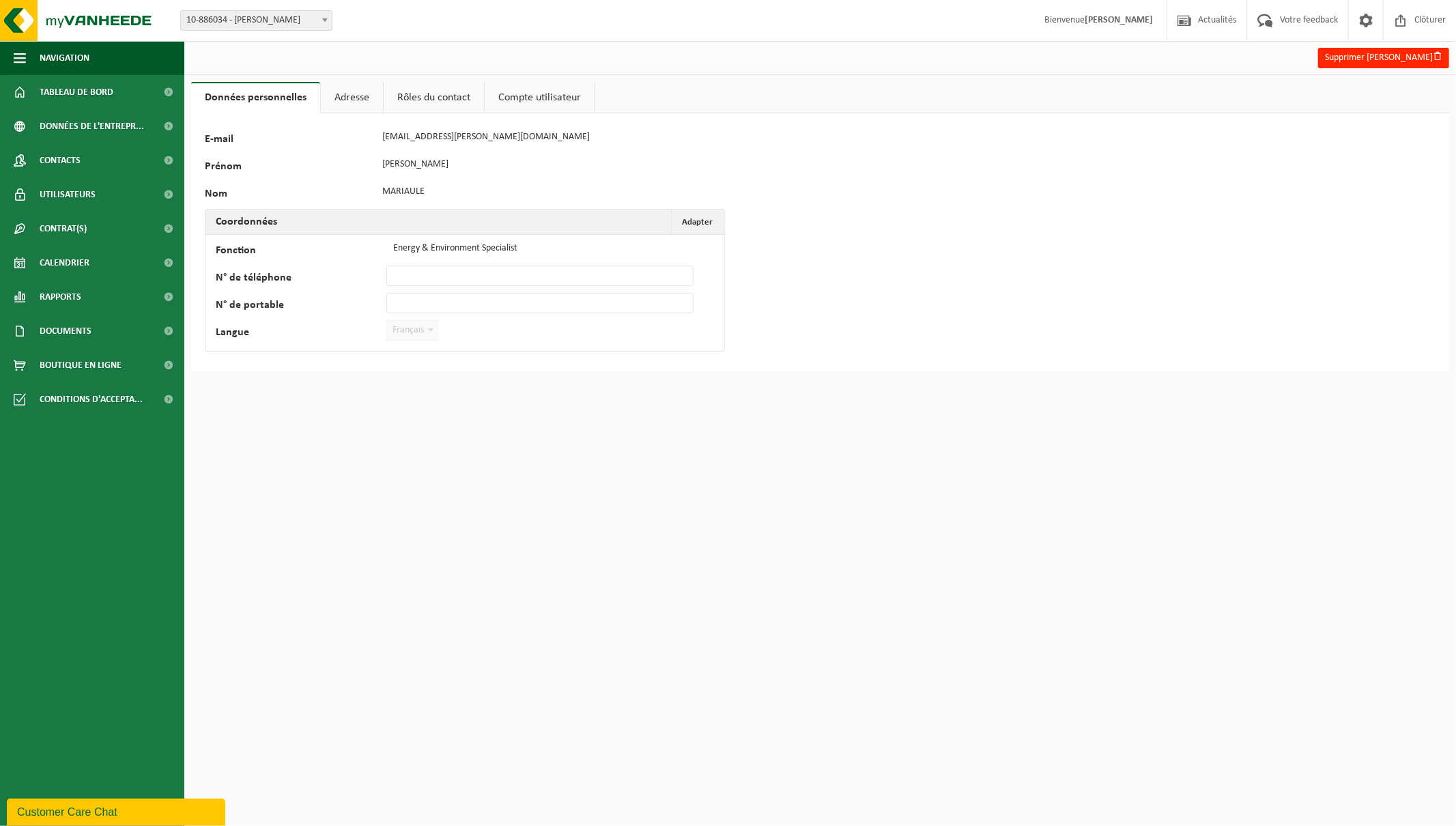
click at [346, 91] on link "Adresse" at bounding box center [352, 97] width 62 height 31
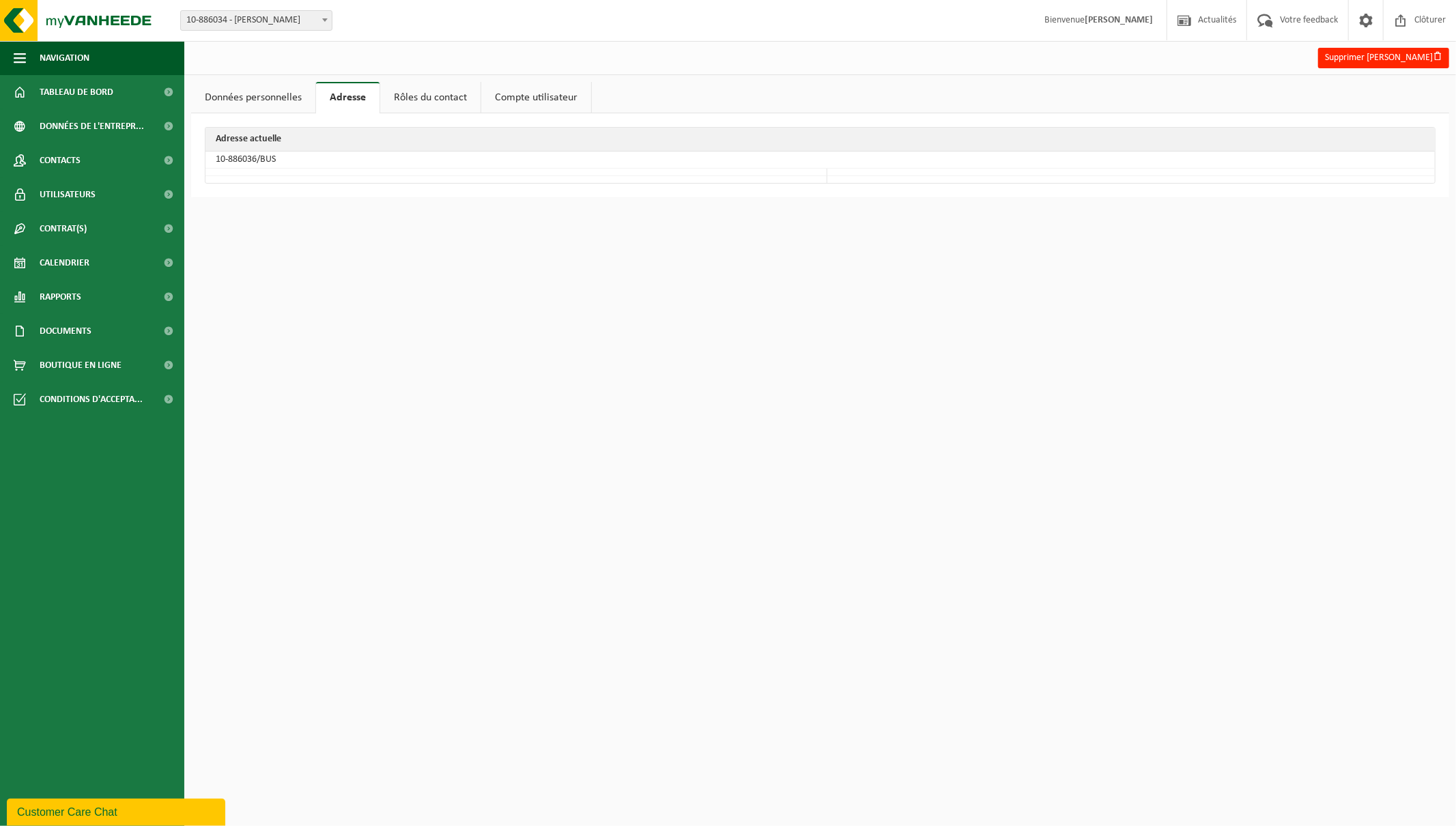
click at [455, 101] on link "Rôles du contact" at bounding box center [430, 97] width 101 height 31
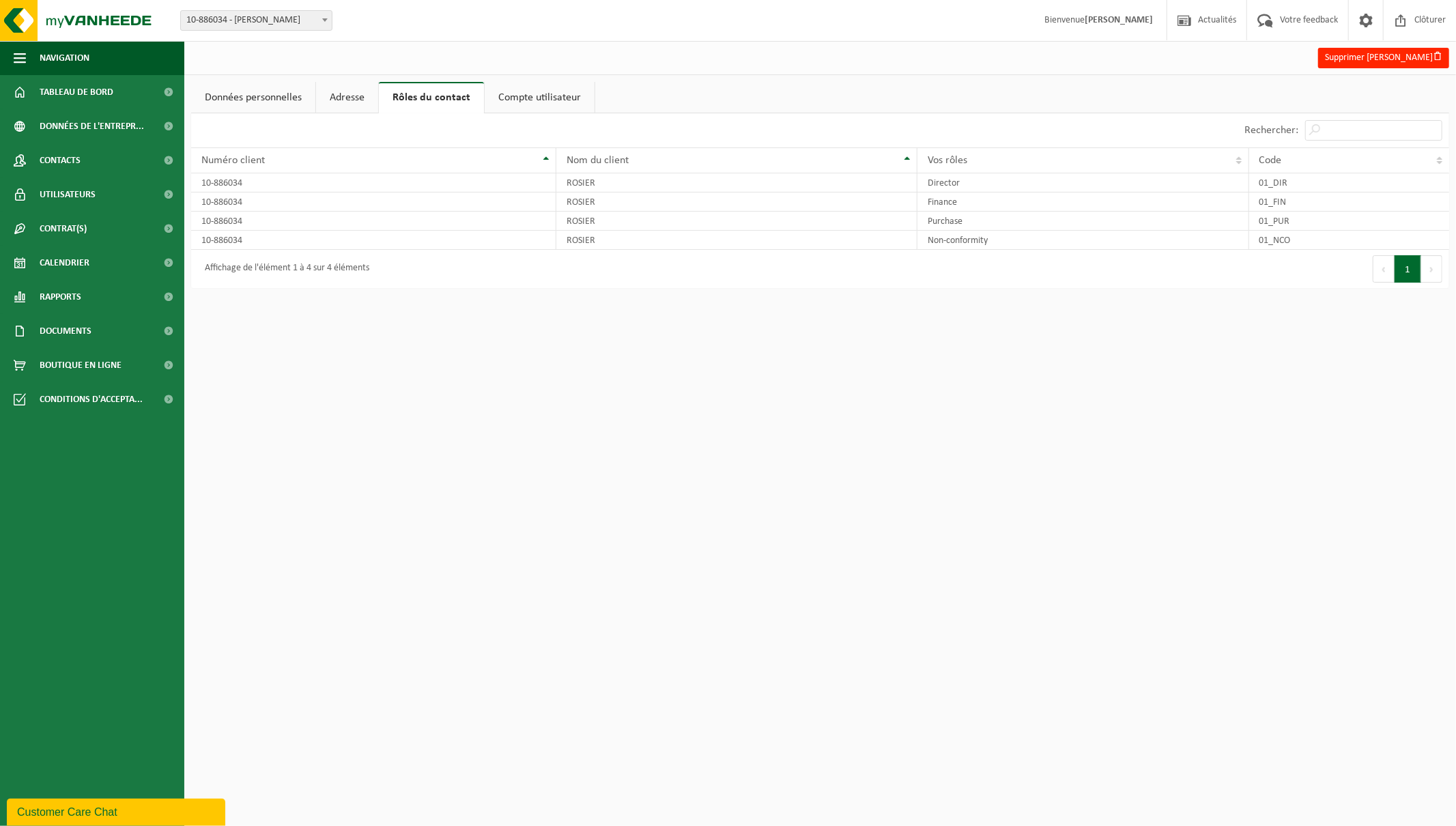
click at [528, 99] on link "Compte utilisateur" at bounding box center [540, 97] width 110 height 31
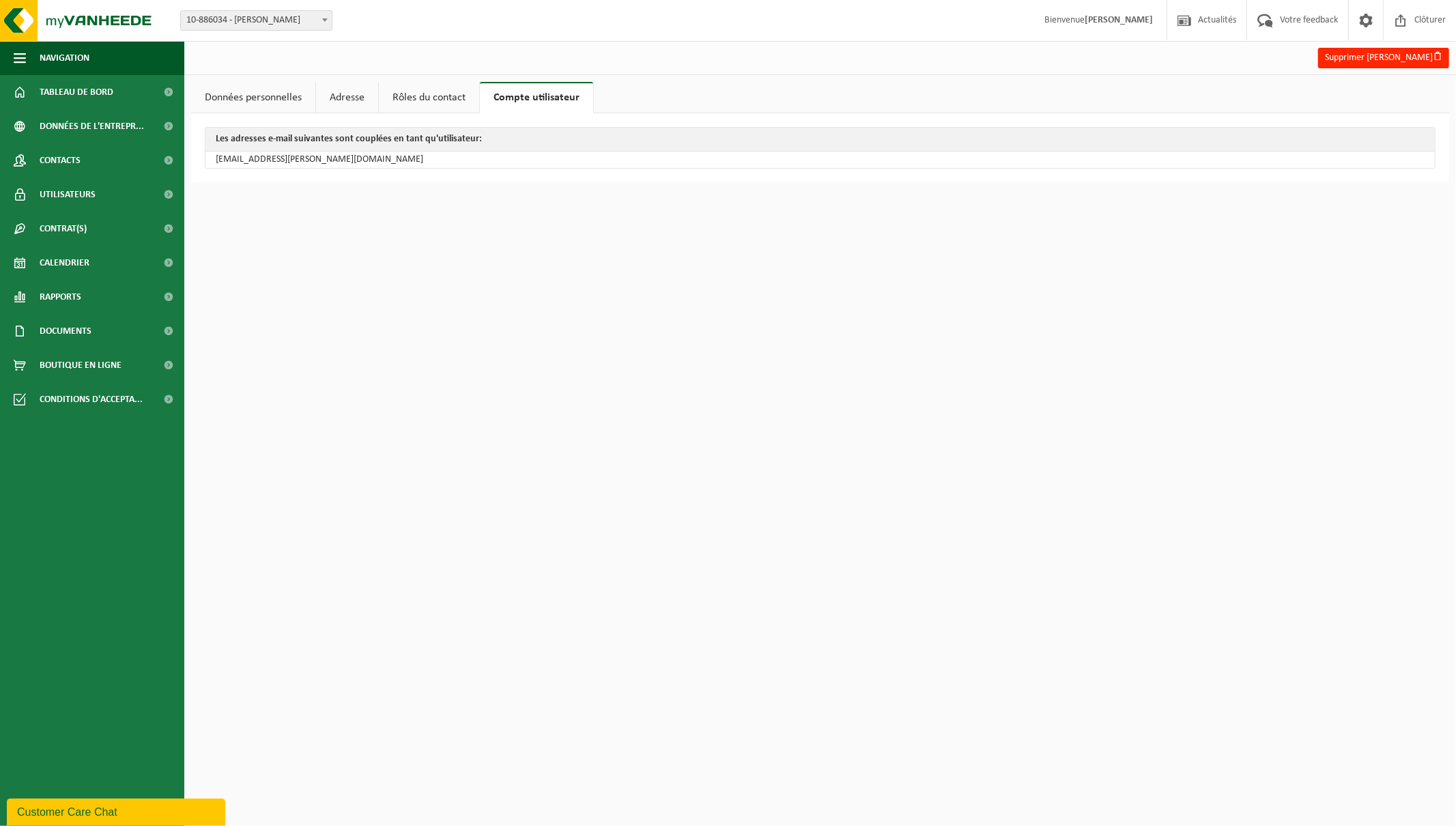
click at [250, 97] on link "Données personnelles" at bounding box center [253, 97] width 124 height 31
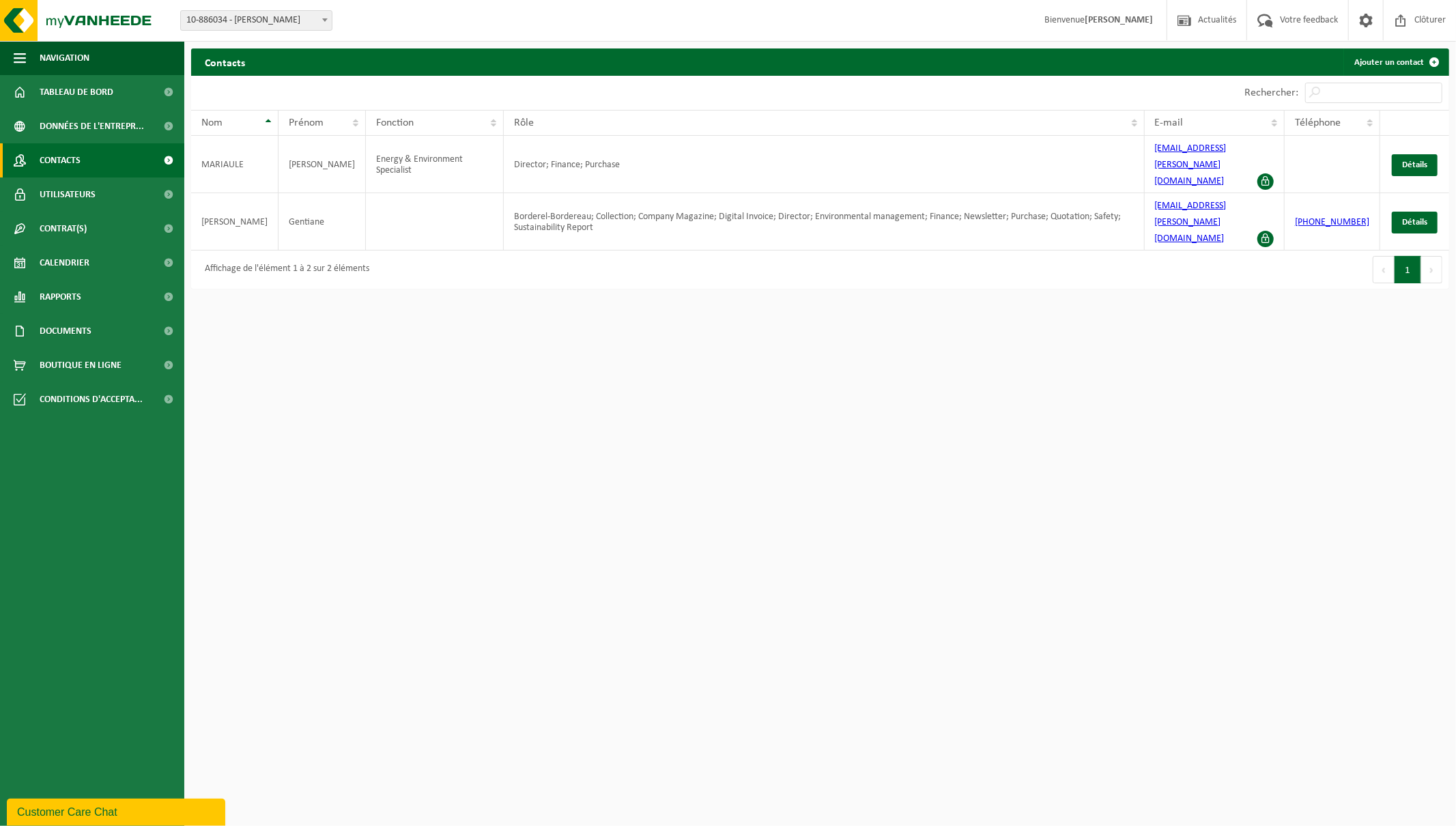
click at [63, 161] on span "Contacts" at bounding box center [60, 161] width 41 height 34
click at [1388, 58] on link "Ajouter un contact" at bounding box center [1396, 62] width 105 height 27
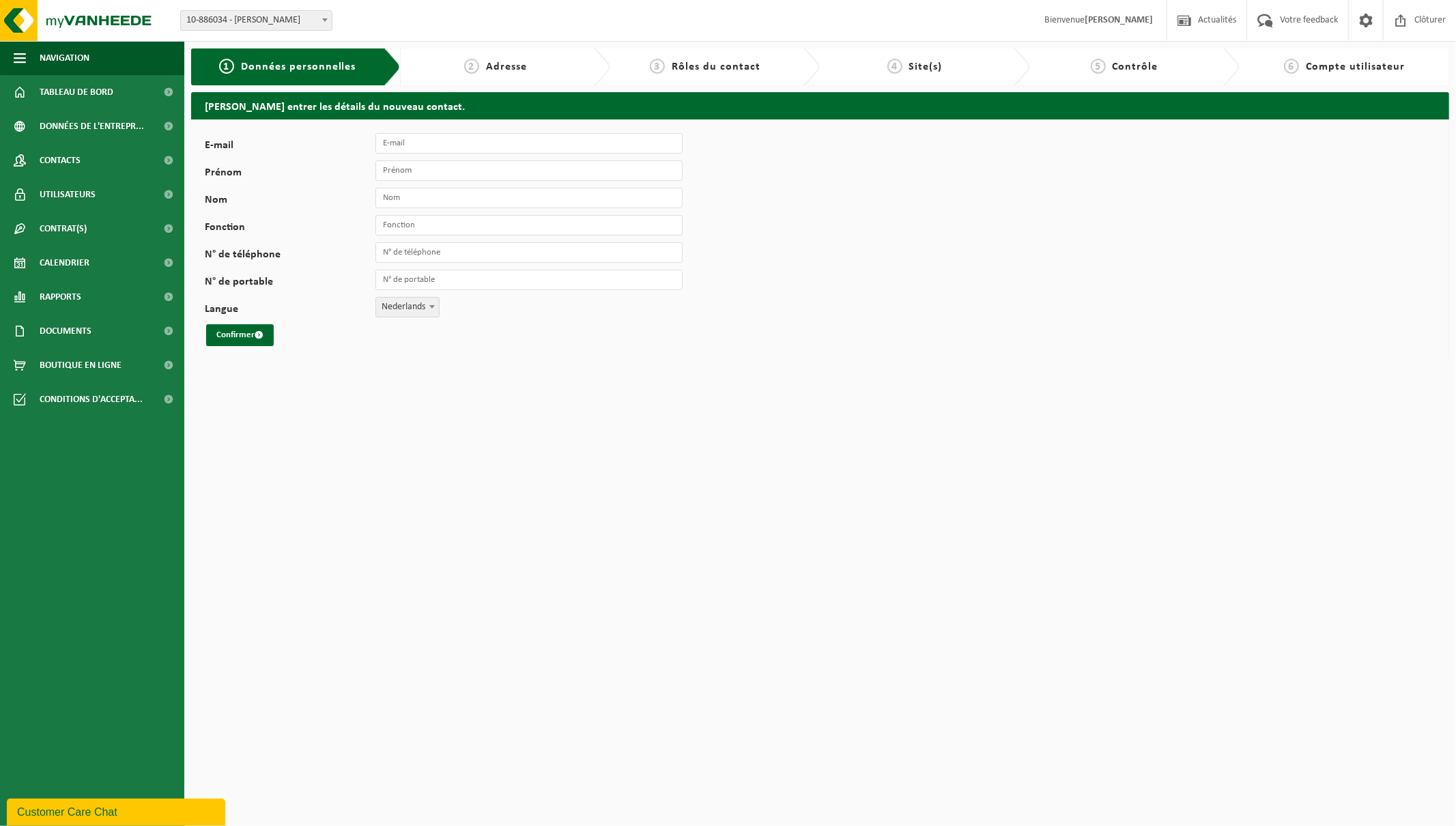
click at [409, 310] on span "Nederlands" at bounding box center [407, 307] width 63 height 19
select select "1"
click at [400, 149] on input "E-mail" at bounding box center [530, 144] width 307 height 20
paste input "[PERSON_NAME][EMAIL_ADDRESS][DOMAIN_NAME]"
type input "[PERSON_NAME][EMAIL_ADDRESS][DOMAIN_NAME]"
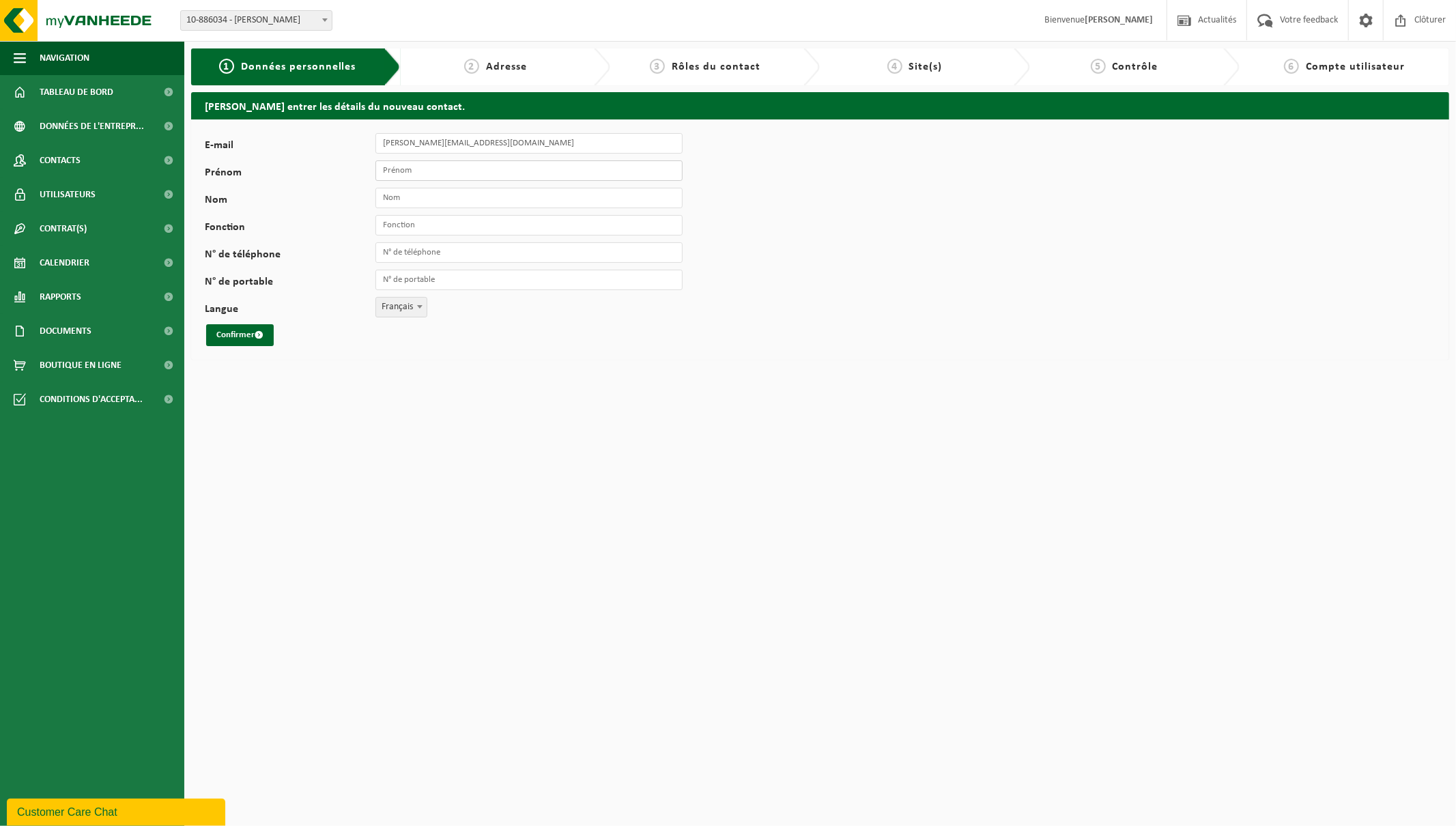
click at [444, 171] on input "Prénom" at bounding box center [530, 171] width 307 height 20
type input "Aurélie"
click at [435, 195] on input "Nom" at bounding box center [530, 198] width 307 height 20
type input "Hannart"
click at [427, 239] on div "E-mail aurelie.hannart@rosier.eu Prénom Aurélie Nom Hannart Fonction N° de télé…" at bounding box center [427, 239] width 444 height 213
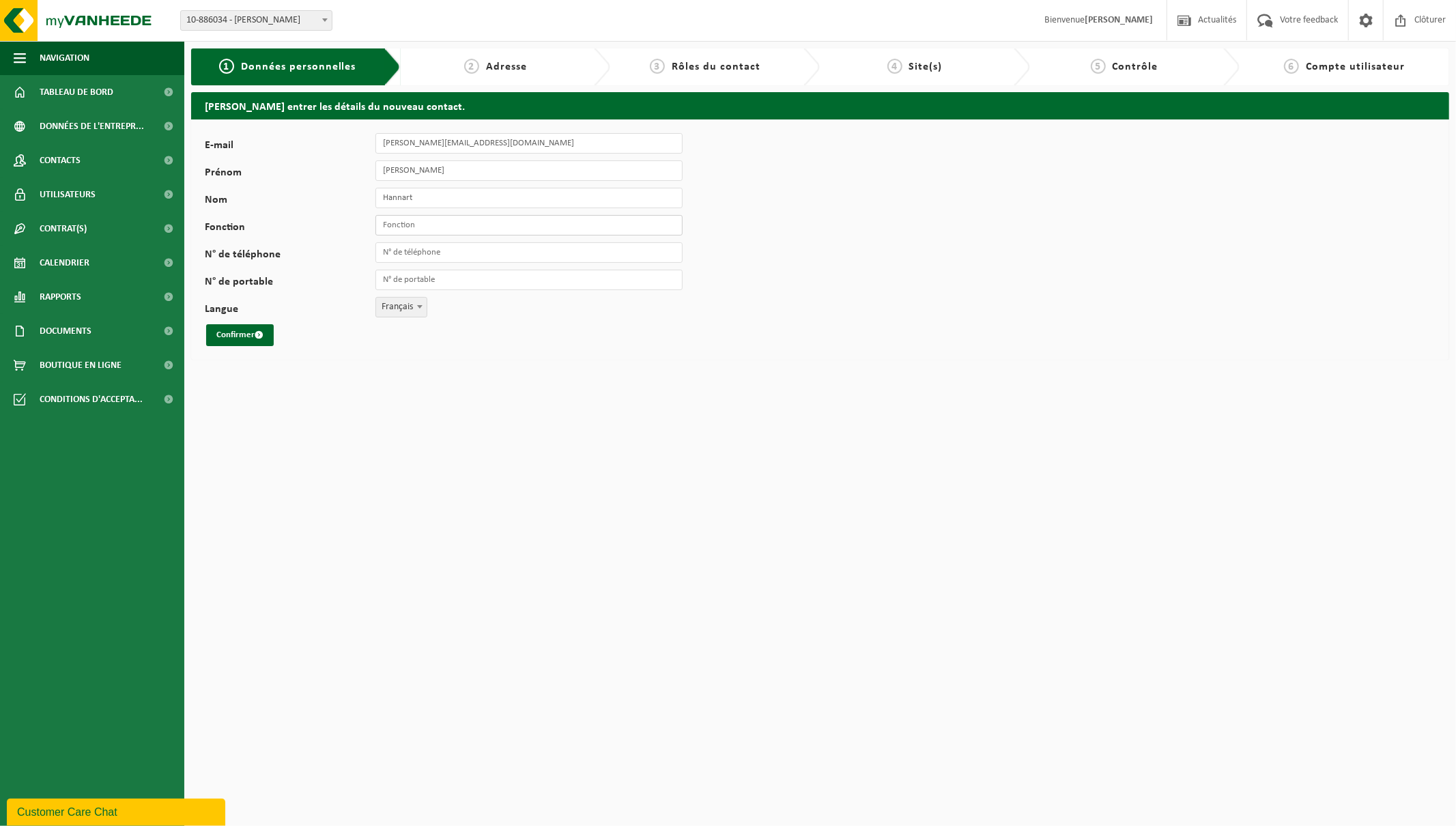
click at [427, 224] on input "Fonction" at bounding box center [530, 225] width 307 height 20
type input "Environnement"
click at [445, 248] on input "N° de téléphone" at bounding box center [530, 253] width 307 height 20
click at [441, 280] on input "N° de portable" at bounding box center [530, 280] width 307 height 20
click at [442, 261] on input "N° de téléphone" at bounding box center [530, 253] width 307 height 20
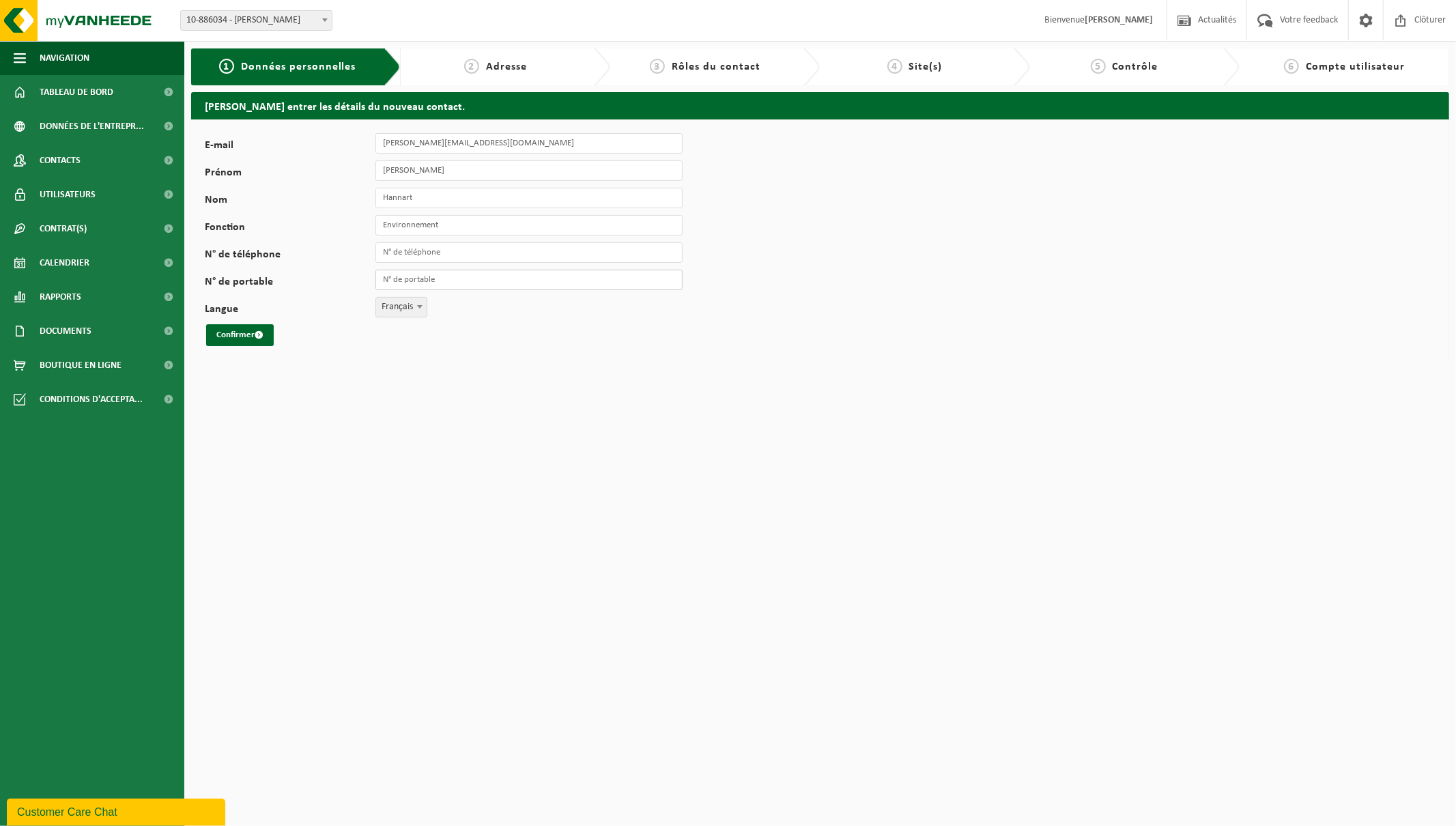
click at [438, 287] on input "N° de portable" at bounding box center [530, 280] width 307 height 20
click at [248, 335] on button "Confirmer" at bounding box center [239, 335] width 68 height 22
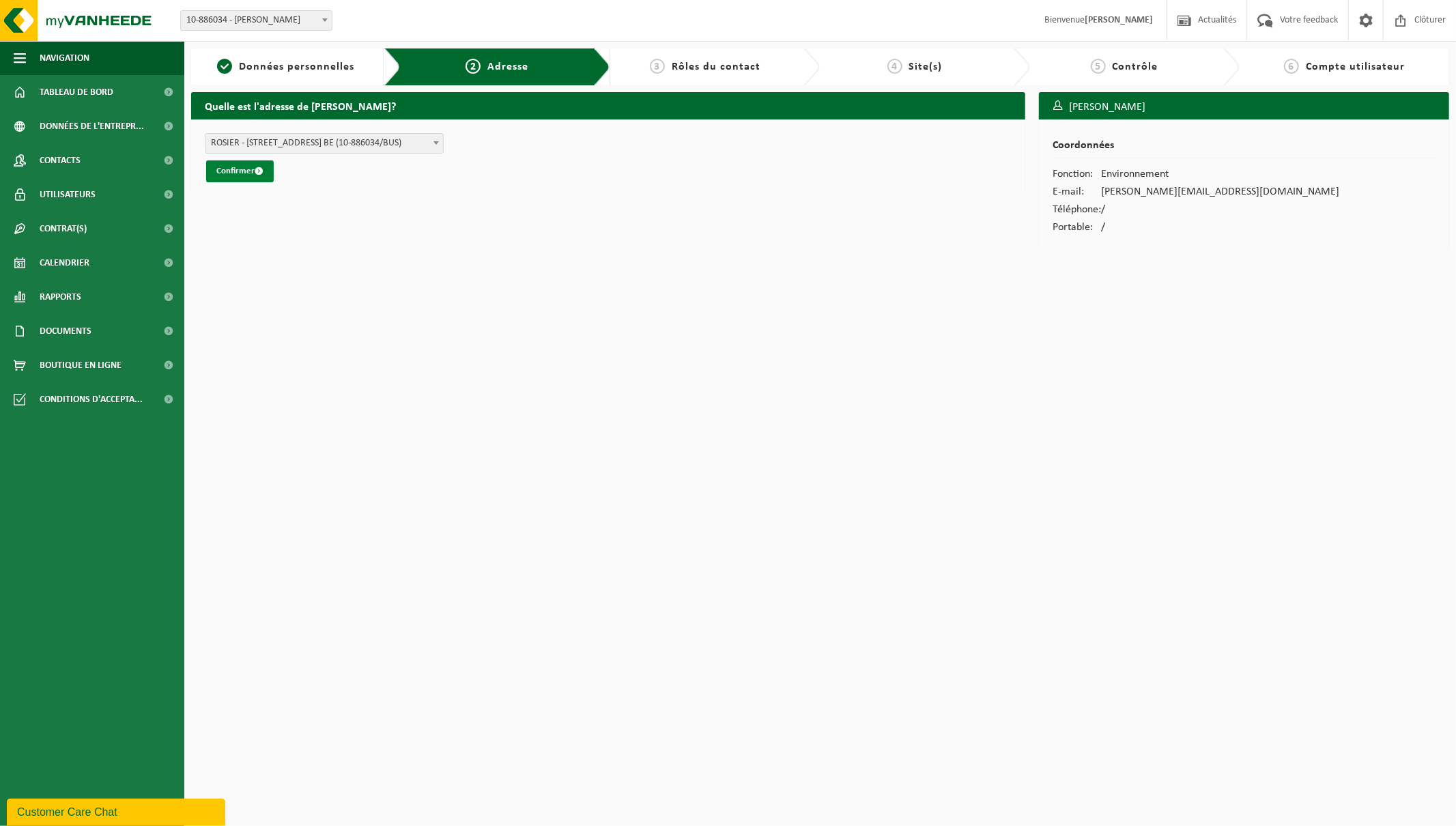
click at [251, 171] on button "Confirmer" at bounding box center [239, 172] width 68 height 22
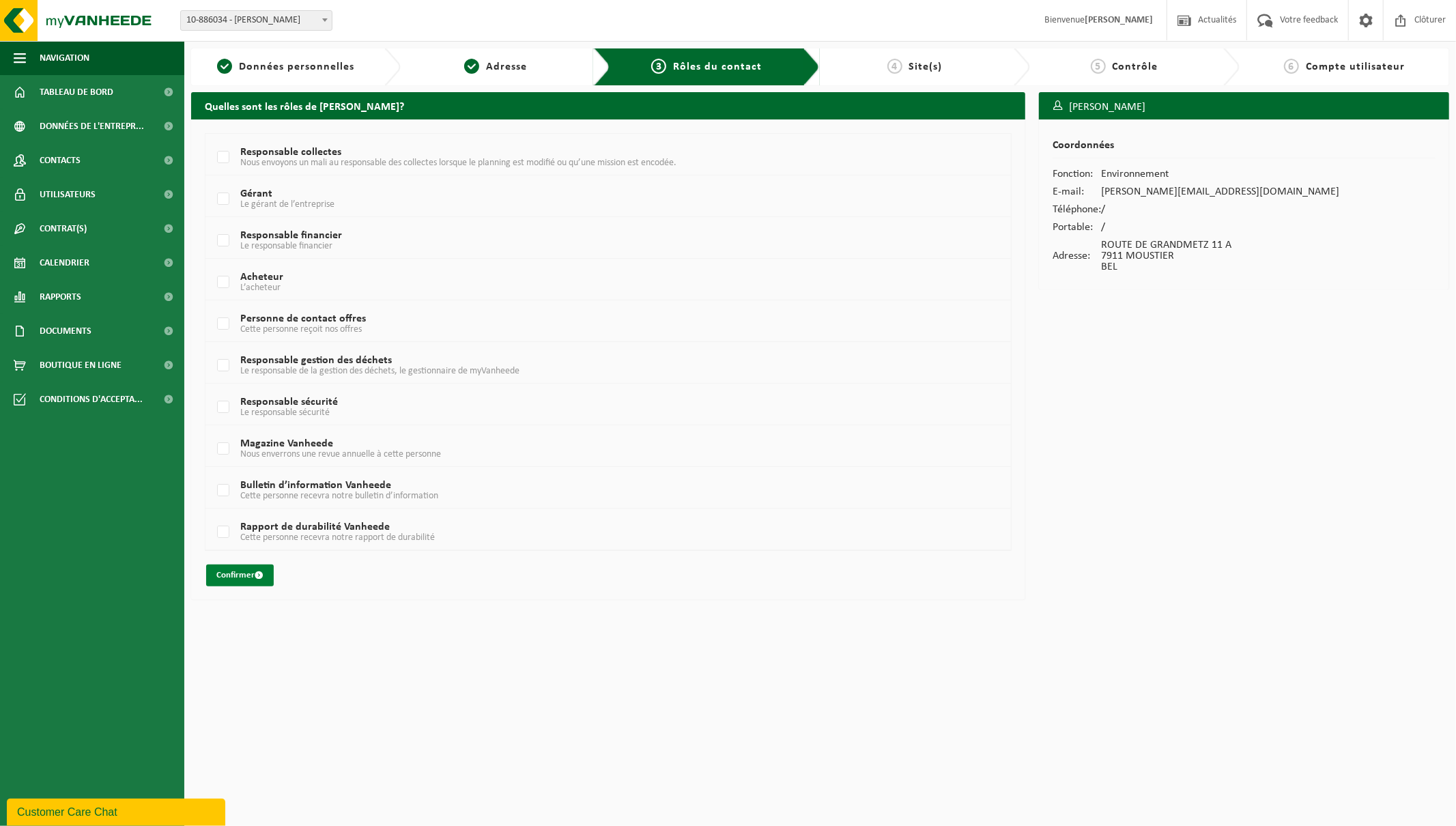
click at [235, 569] on button "Confirmer" at bounding box center [239, 576] width 68 height 22
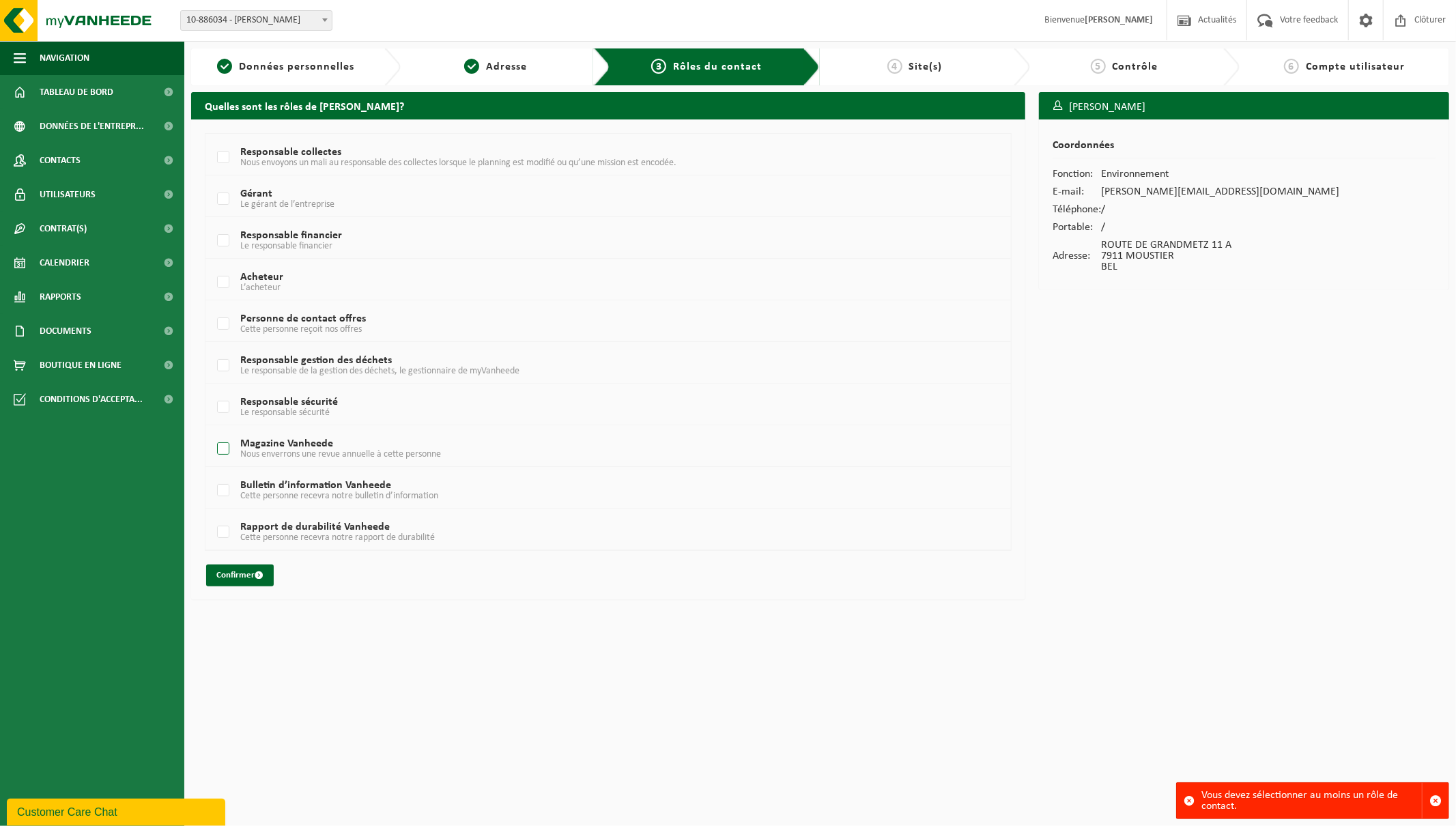
click at [223, 446] on label "Magazine Vanheede Nous enverrons une revue annuelle à cette personne" at bounding box center [574, 449] width 719 height 20
click at [212, 432] on input "Magazine Vanheede Nous enverrons une revue annuelle à cette personne" at bounding box center [211, 431] width 1 height 1
checkbox input "true"
click at [243, 573] on button "Confirmer" at bounding box center [239, 576] width 68 height 22
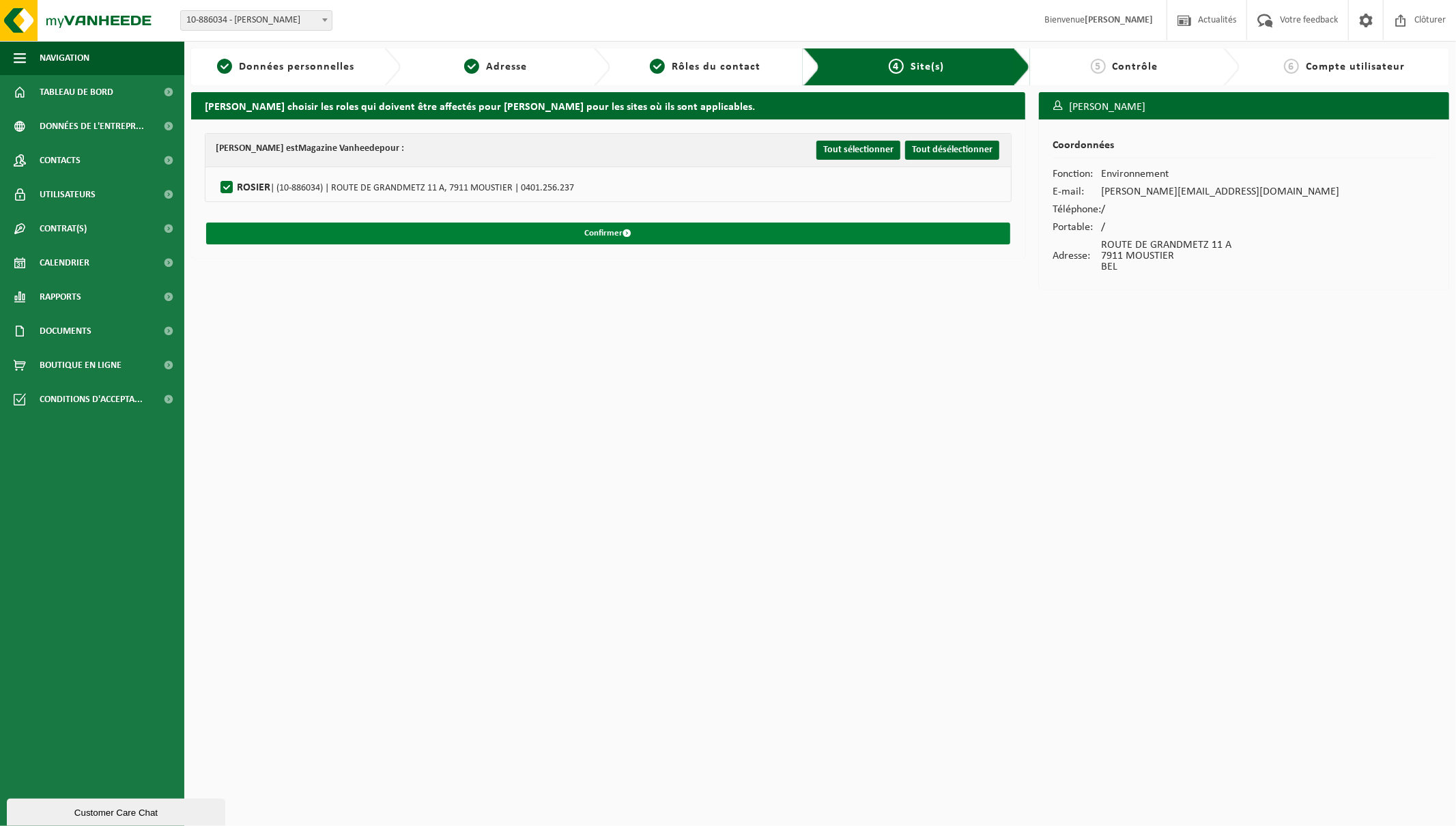
click at [694, 233] on button "Confirmer" at bounding box center [608, 233] width 804 height 22
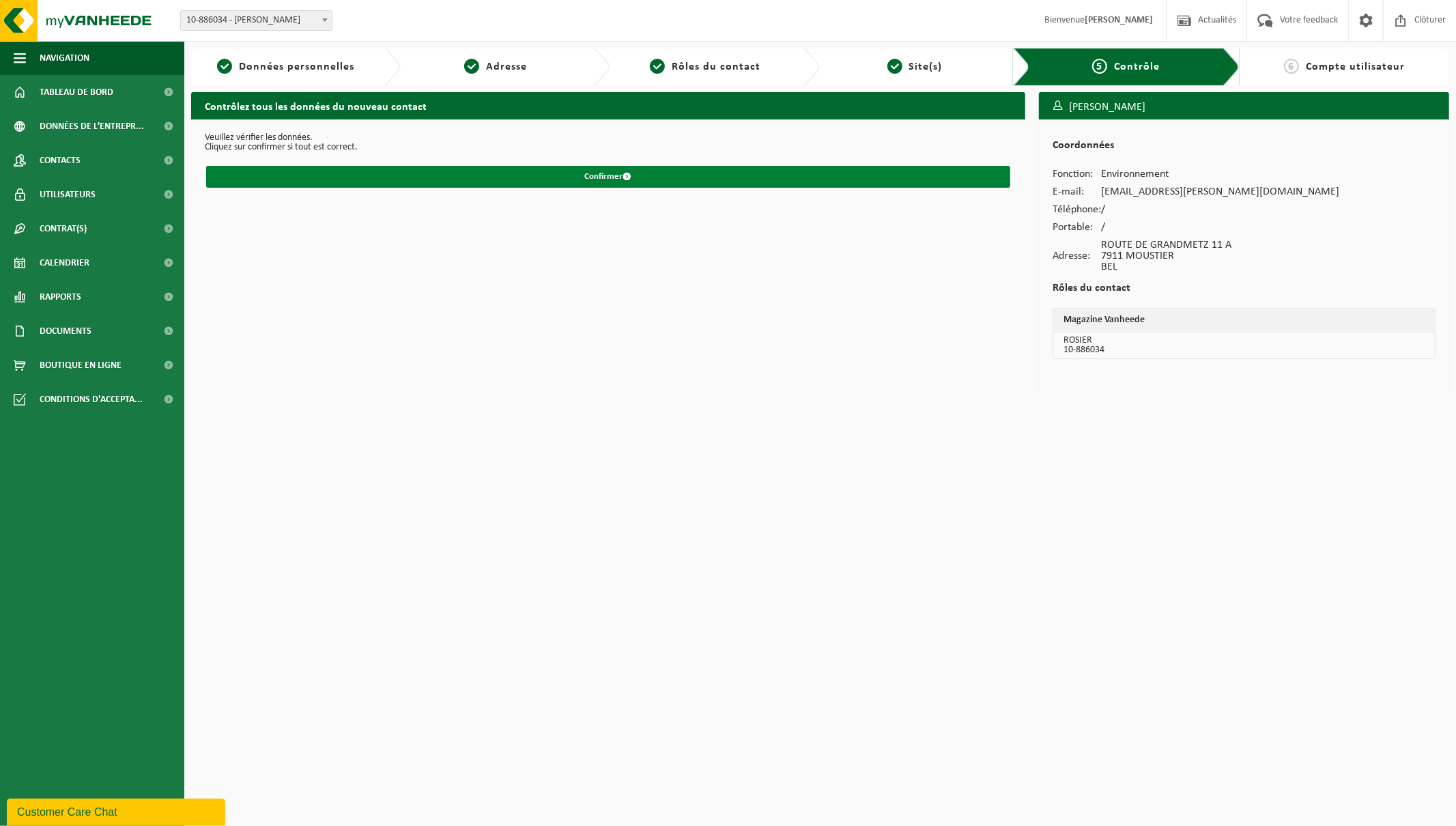
click at [606, 169] on button "Confirmer" at bounding box center [608, 177] width 804 height 22
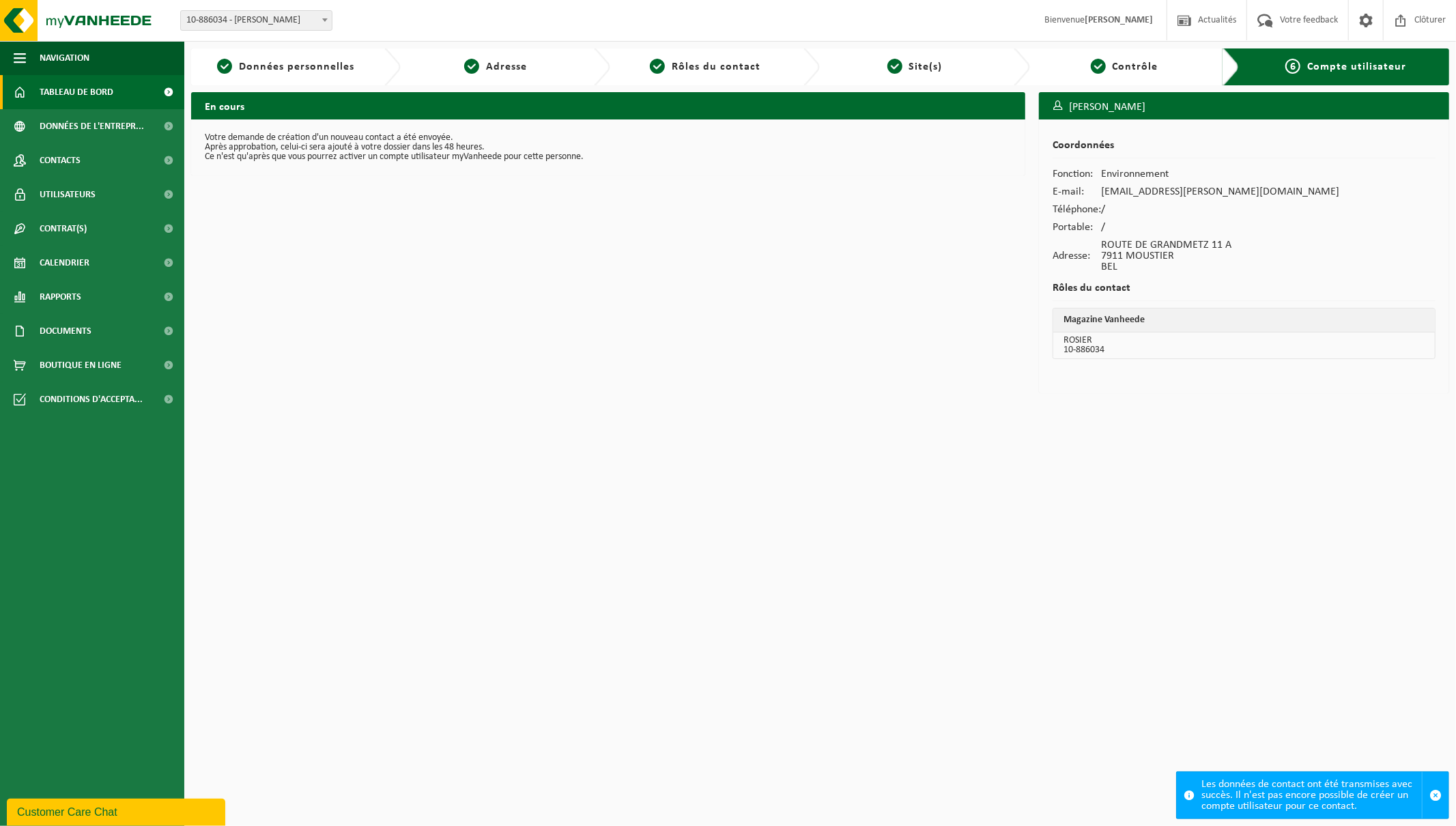
click at [56, 92] on span "Tableau de bord" at bounding box center [76, 92] width 74 height 34
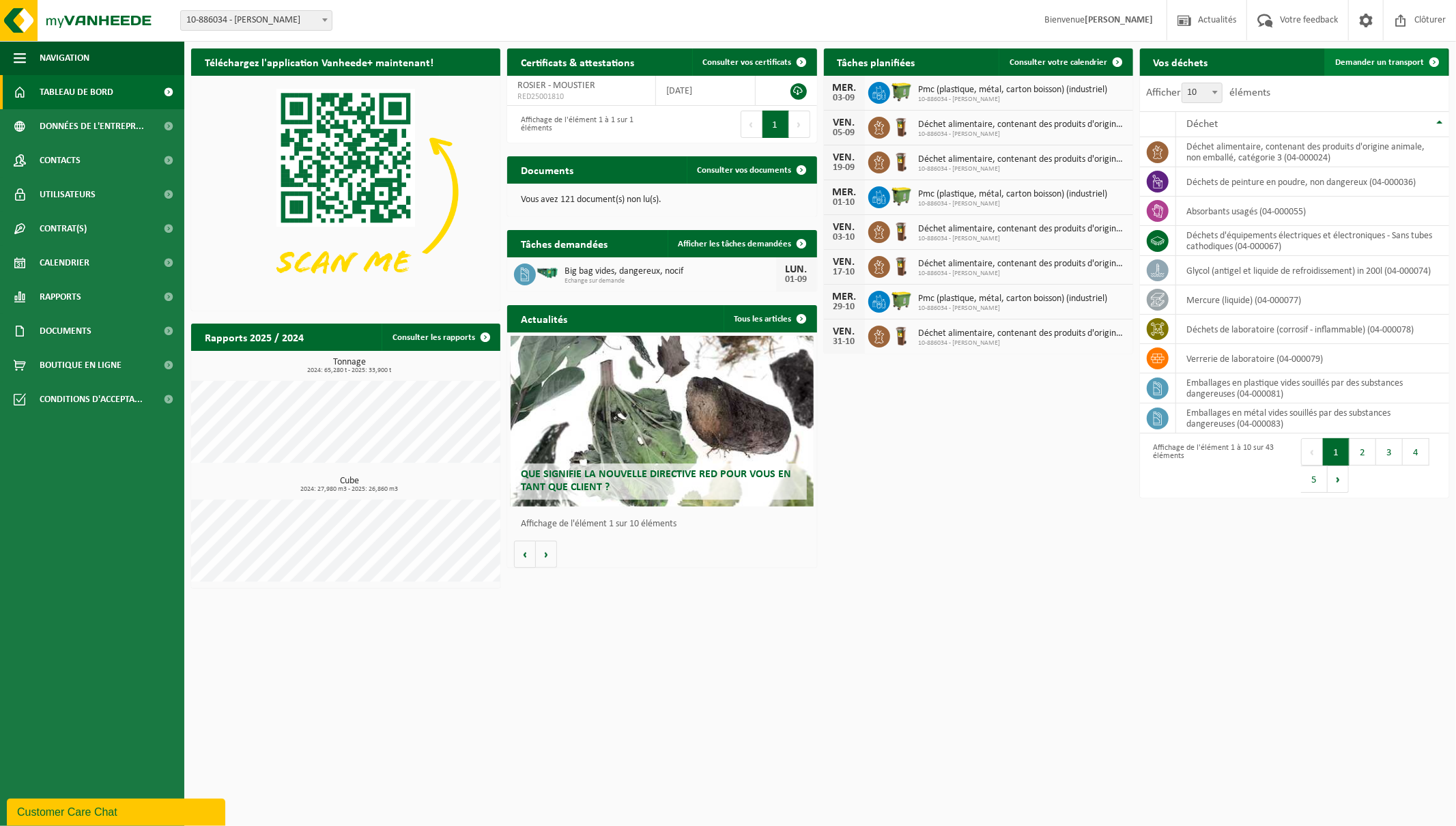
click at [1383, 62] on span "Demander un transport" at bounding box center [1380, 62] width 89 height 9
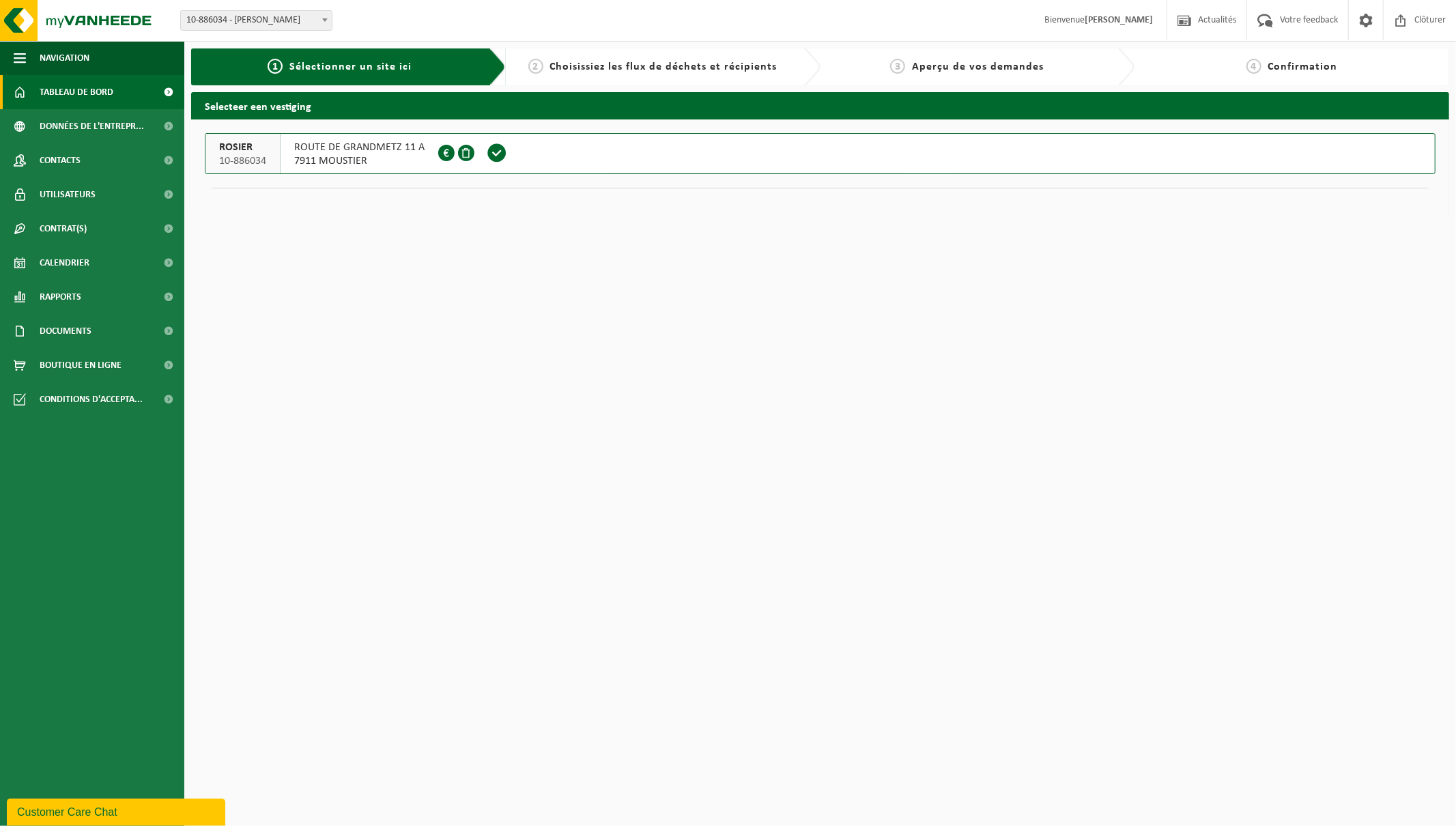
click at [90, 89] on span "Tableau de bord" at bounding box center [76, 92] width 74 height 34
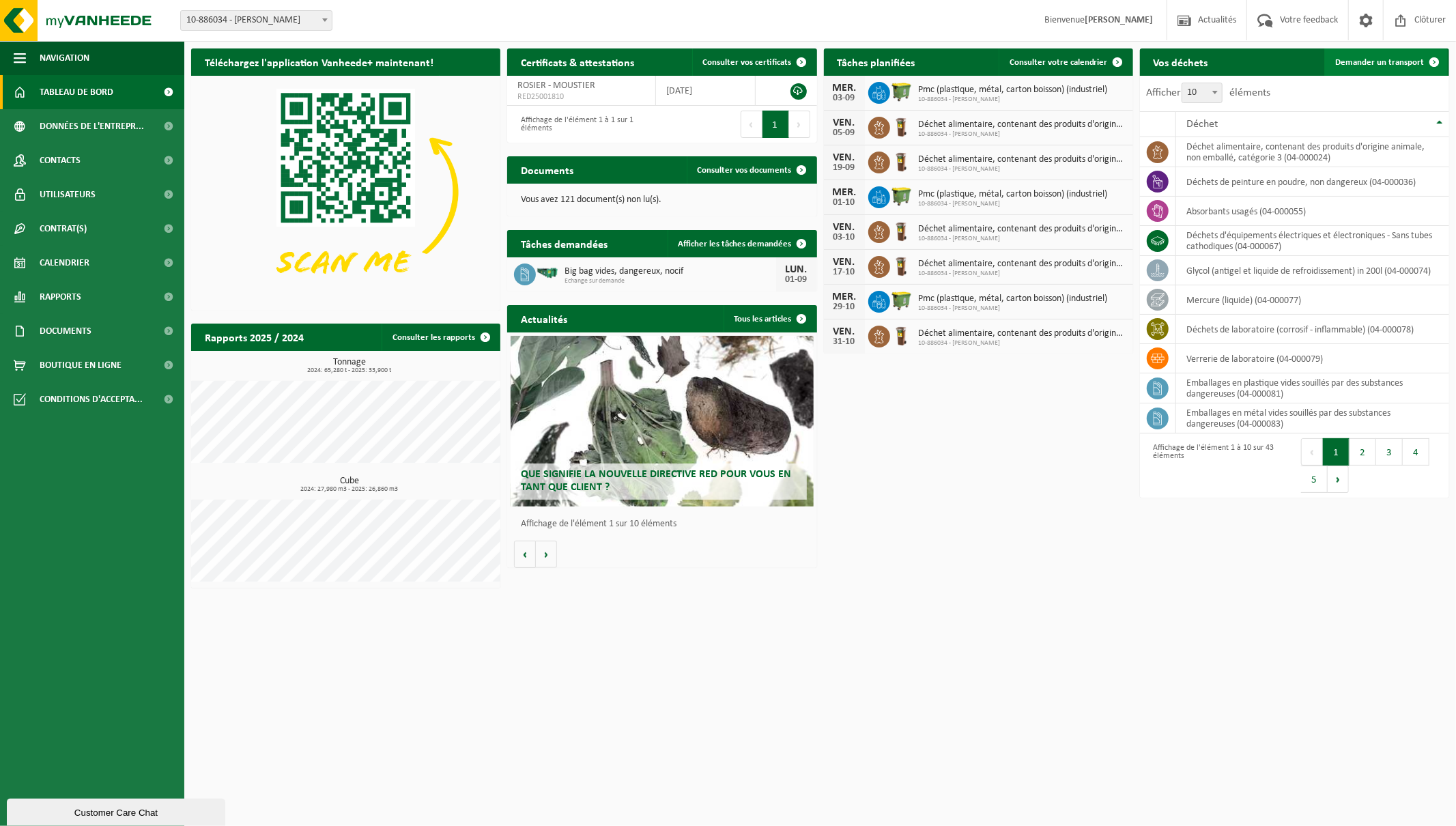
click at [1367, 62] on span "Demander un transport" at bounding box center [1380, 62] width 89 height 9
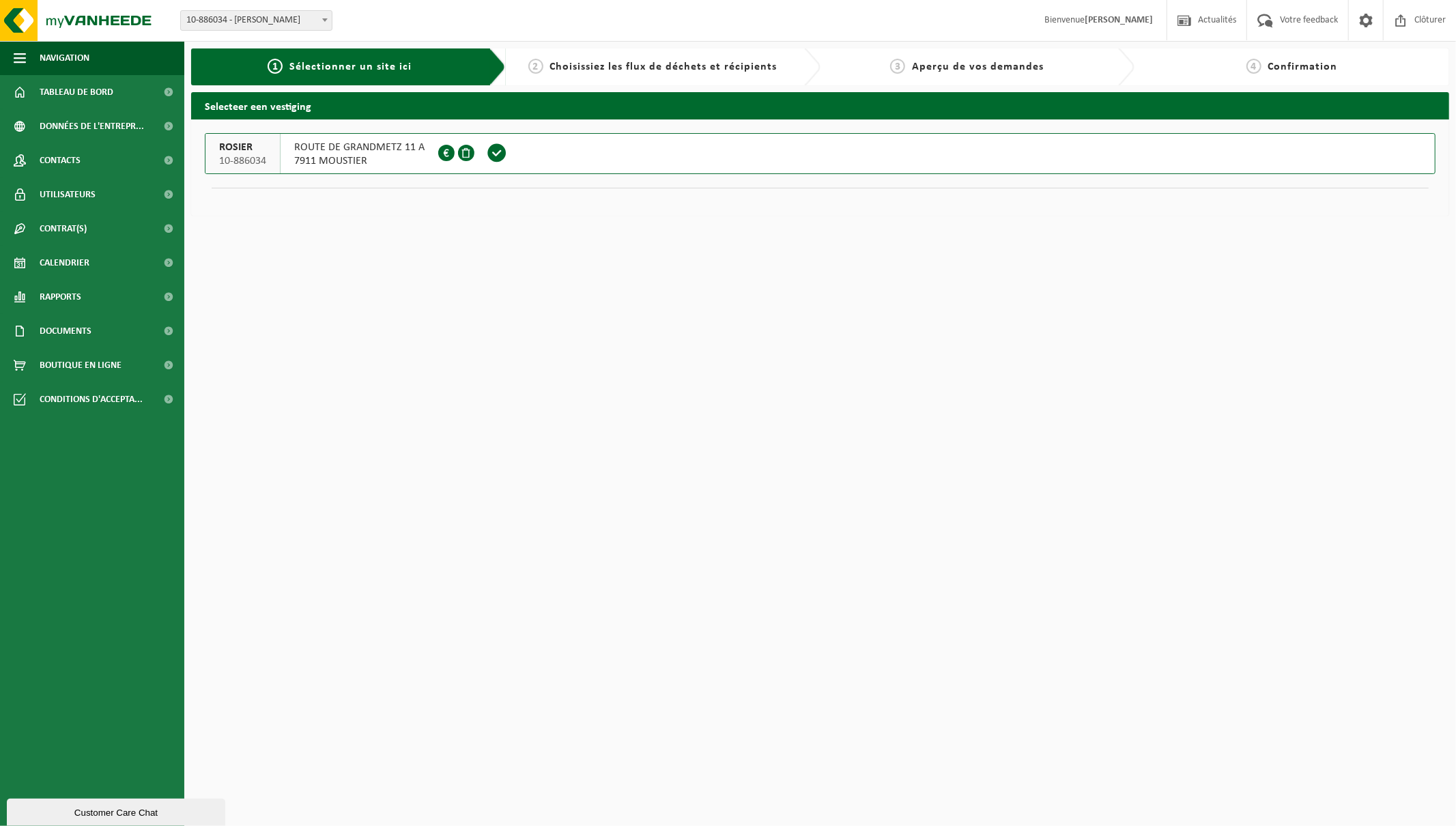
click at [239, 154] on span "10-886034" at bounding box center [243, 161] width 47 height 14
